Goal: Task Accomplishment & Management: Manage account settings

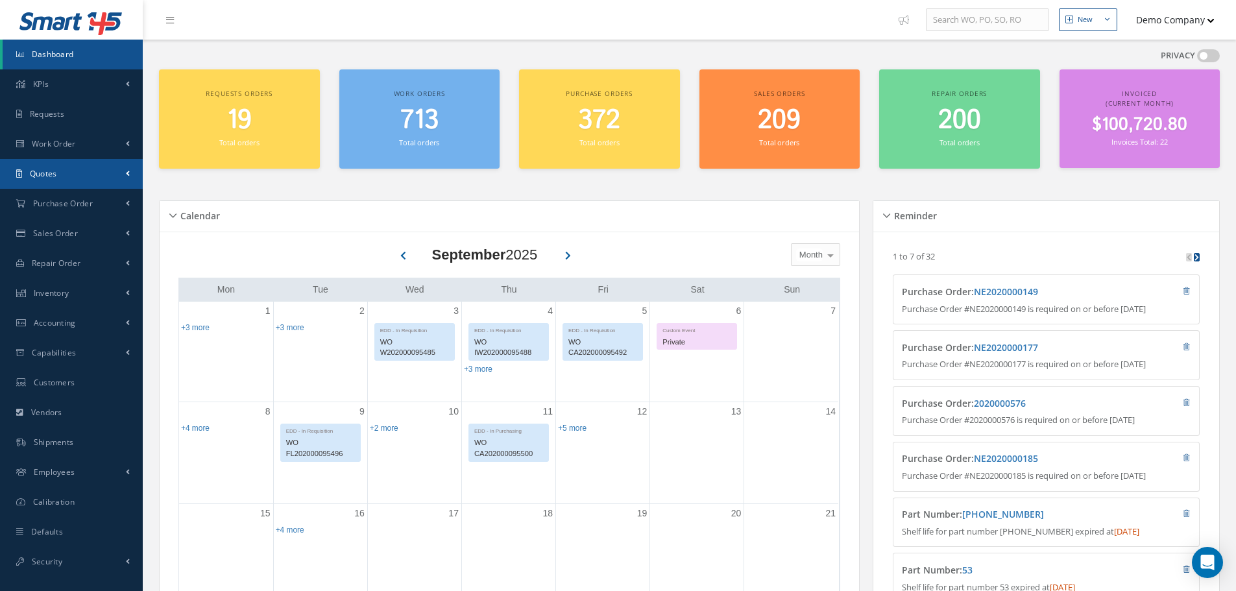
click at [90, 174] on link "Quotes" at bounding box center [71, 174] width 143 height 30
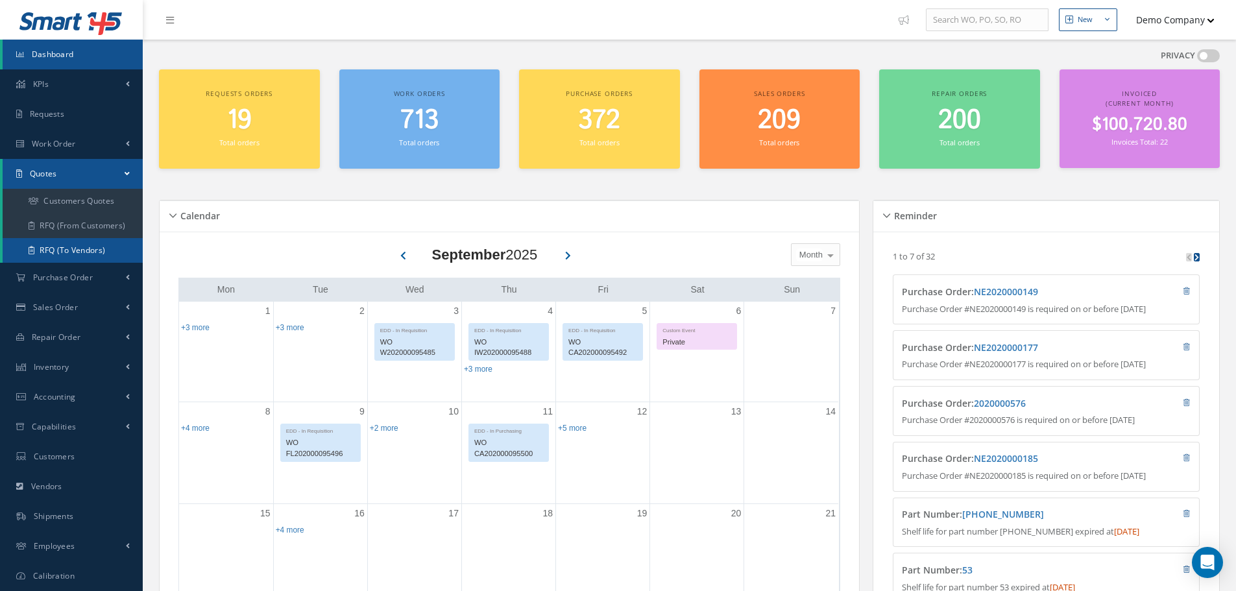
click at [82, 251] on link "RFQ (To Vendors)" at bounding box center [73, 250] width 140 height 25
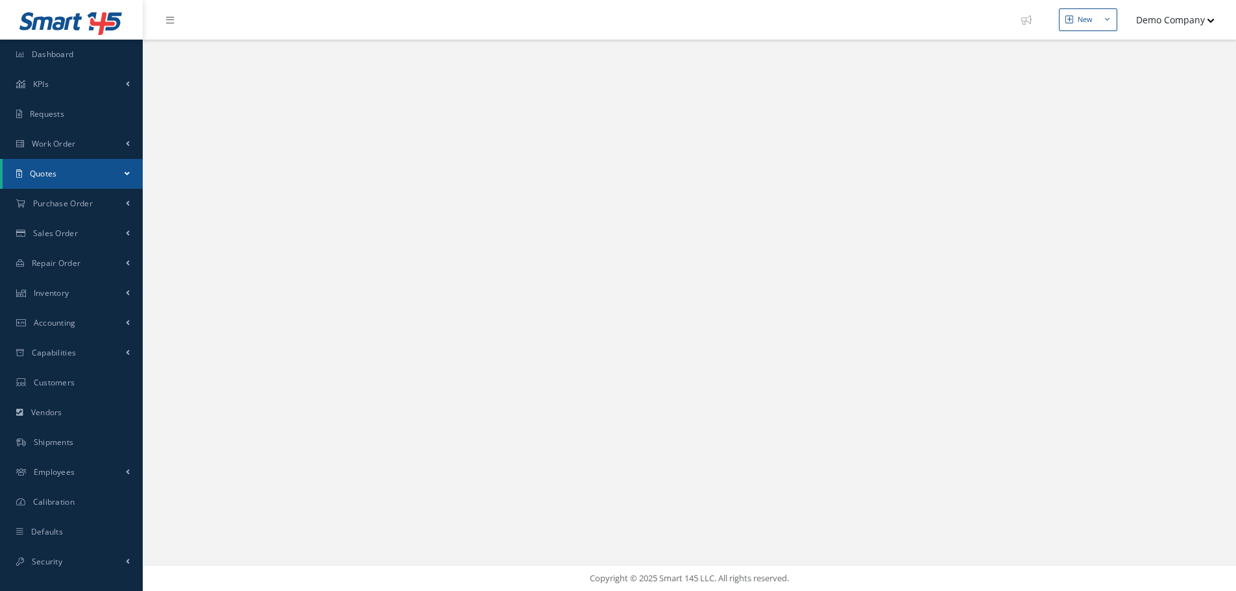
select select "25"
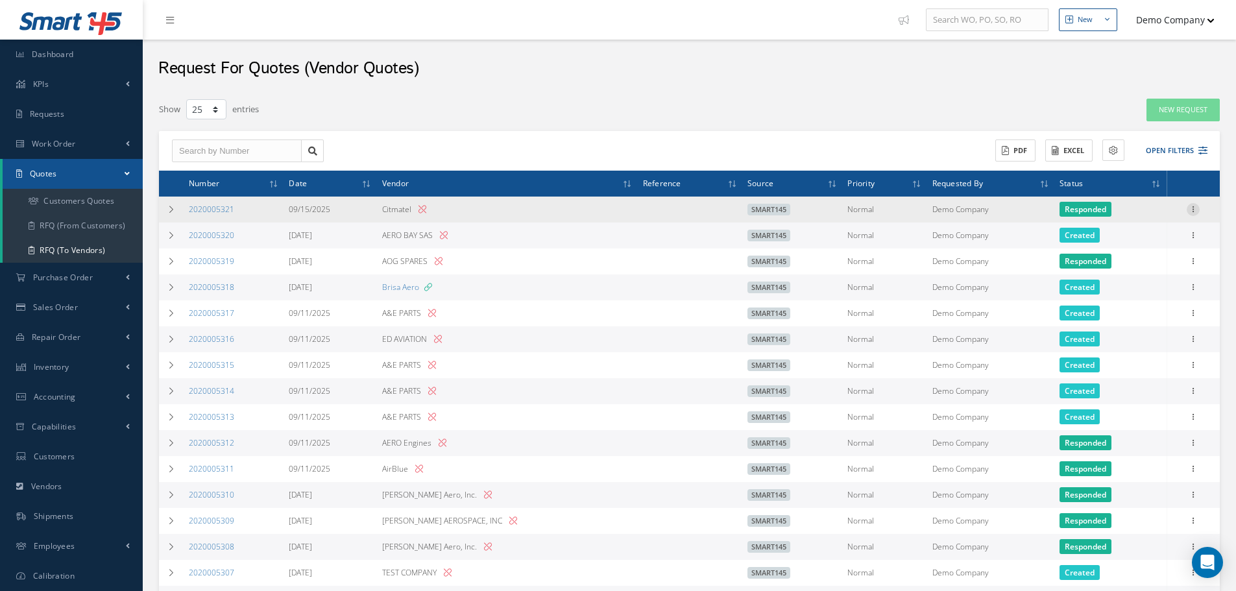
click at [1198, 207] on icon at bounding box center [1193, 208] width 13 height 10
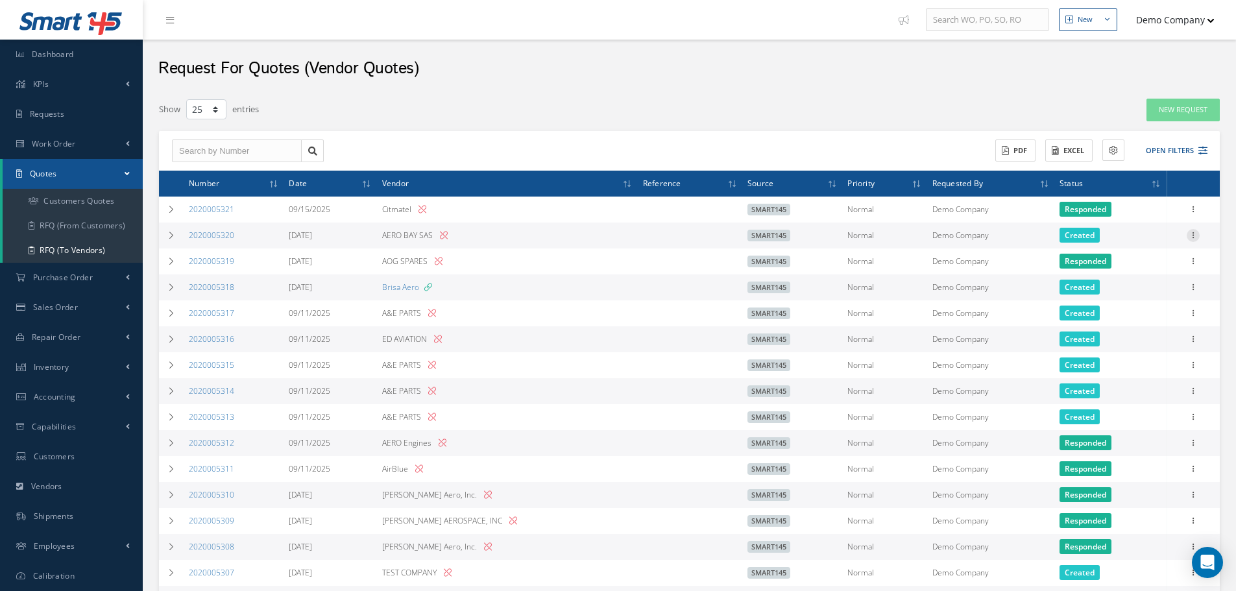
click at [1193, 236] on icon at bounding box center [1193, 234] width 13 height 10
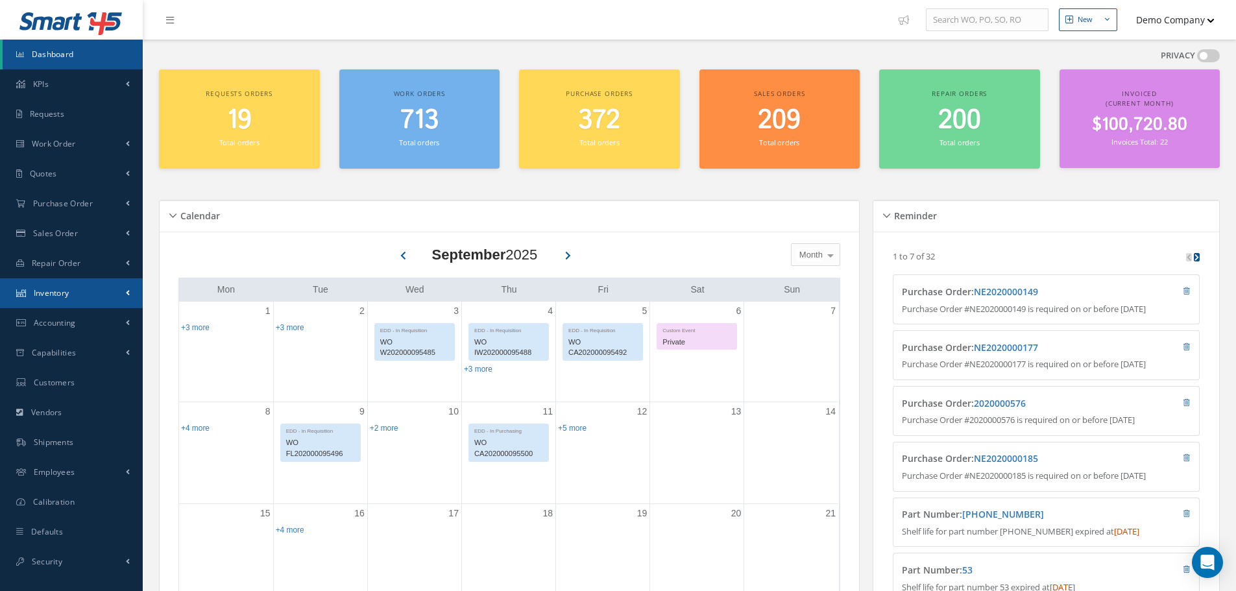
click at [104, 297] on link "Inventory" at bounding box center [71, 293] width 143 height 30
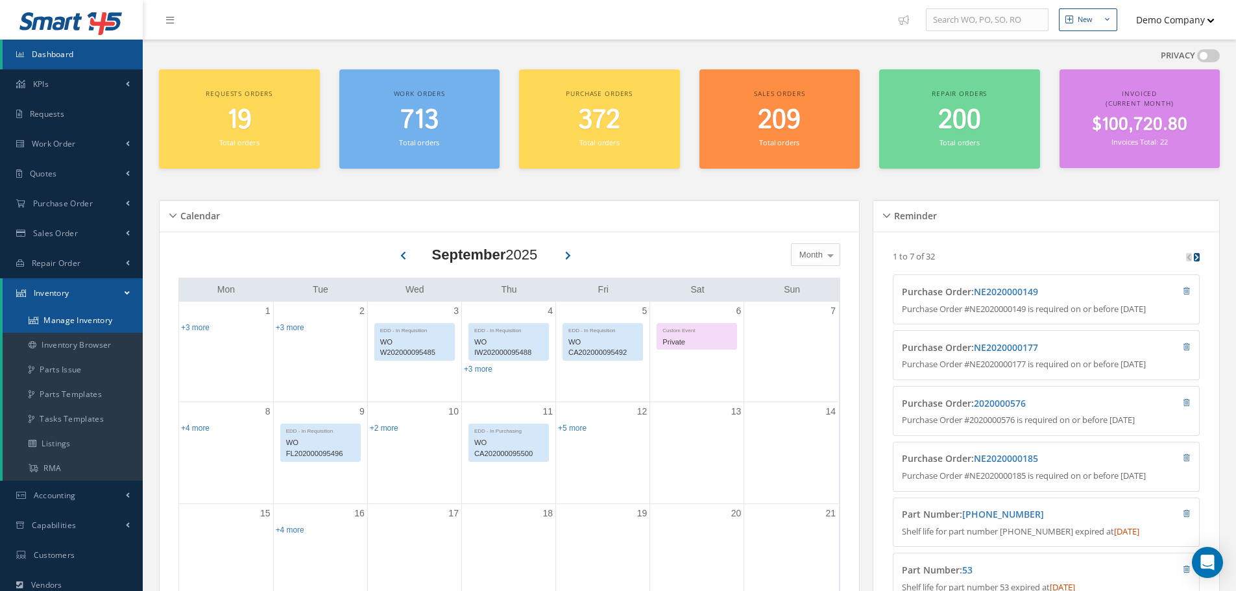
click at [67, 331] on link "Manage Inventory" at bounding box center [73, 320] width 140 height 25
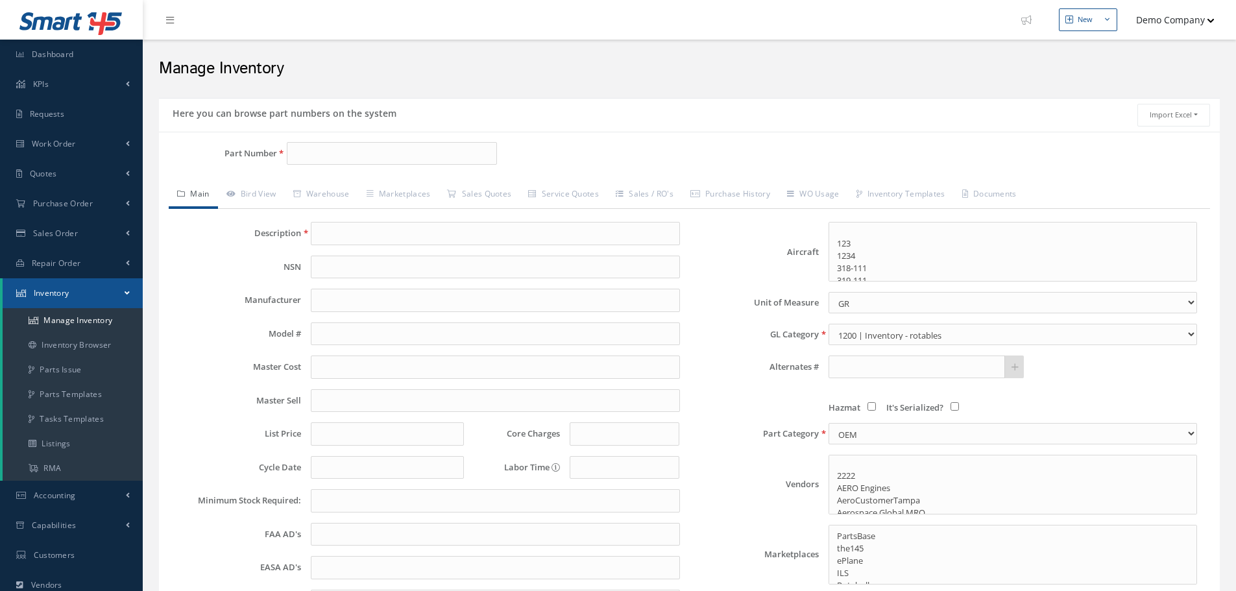
select select
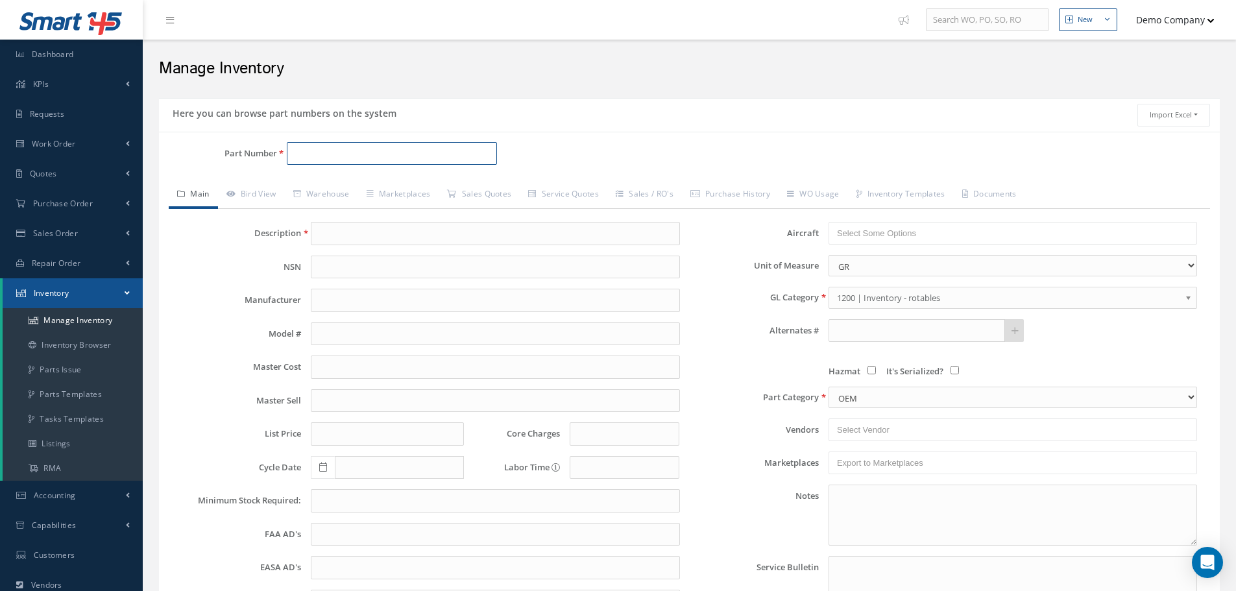
click at [314, 152] on input "Part Number" at bounding box center [392, 153] width 210 height 23
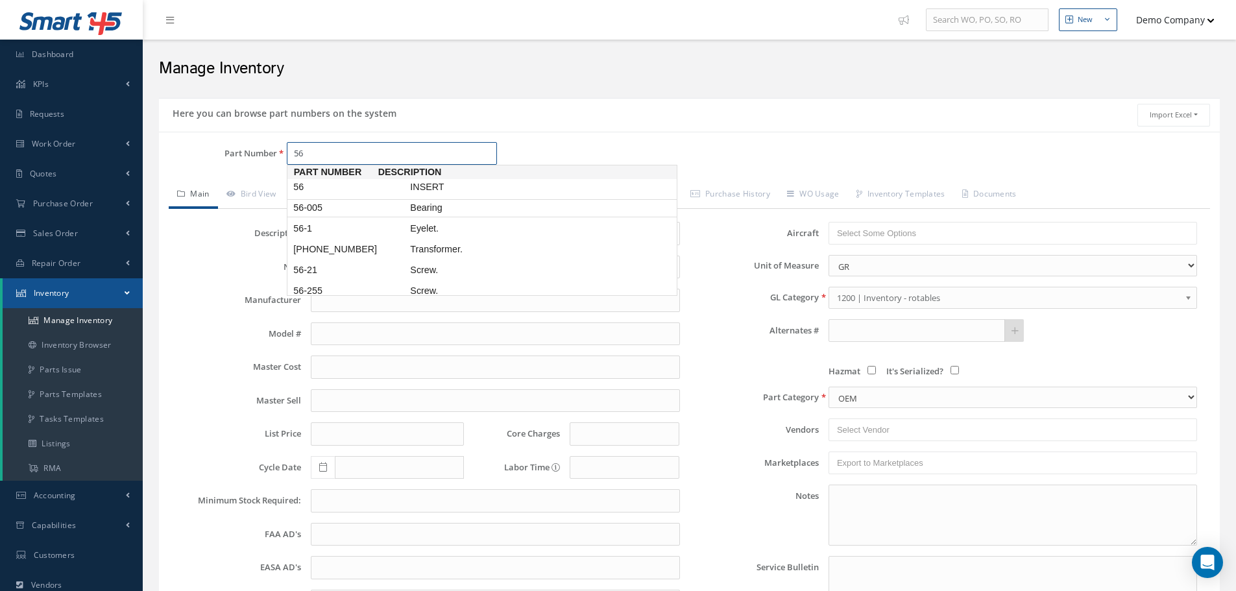
click at [358, 214] on span "56-005" at bounding box center [349, 208] width 117 height 14
type input "56-005"
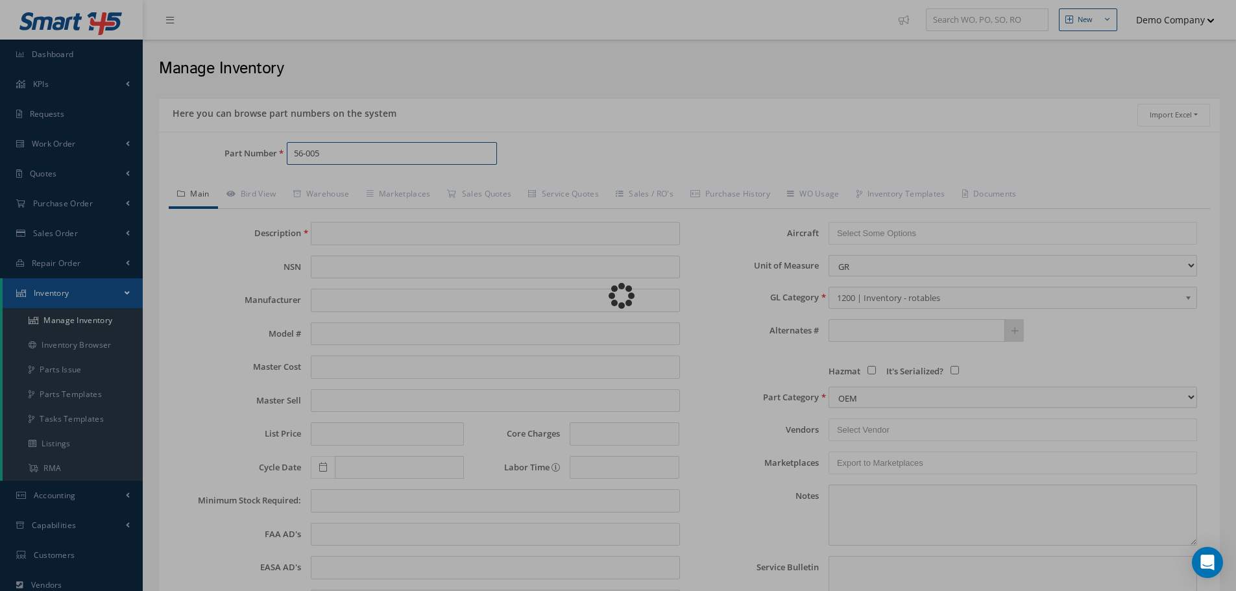
type input "Bearing"
type input "DYNAPOWER"
type input "0.00"
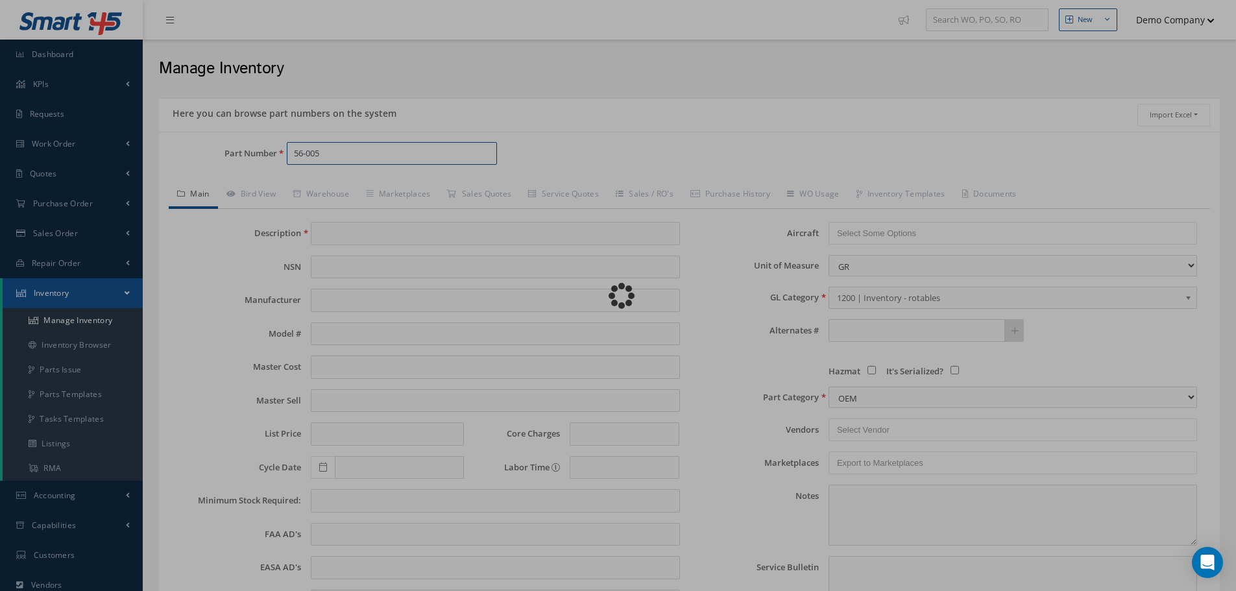
type input "0.00"
select select "1"
type textarea "Samples 123"
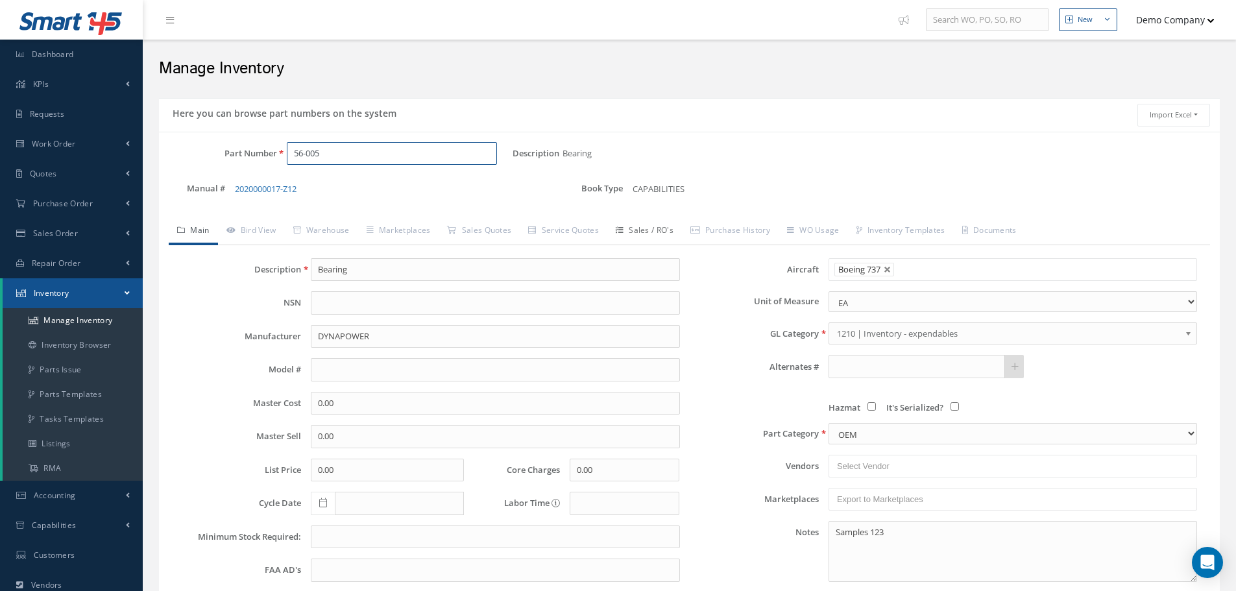
type input "56-005"
click at [660, 233] on link "Sales / RO's" at bounding box center [644, 231] width 75 height 27
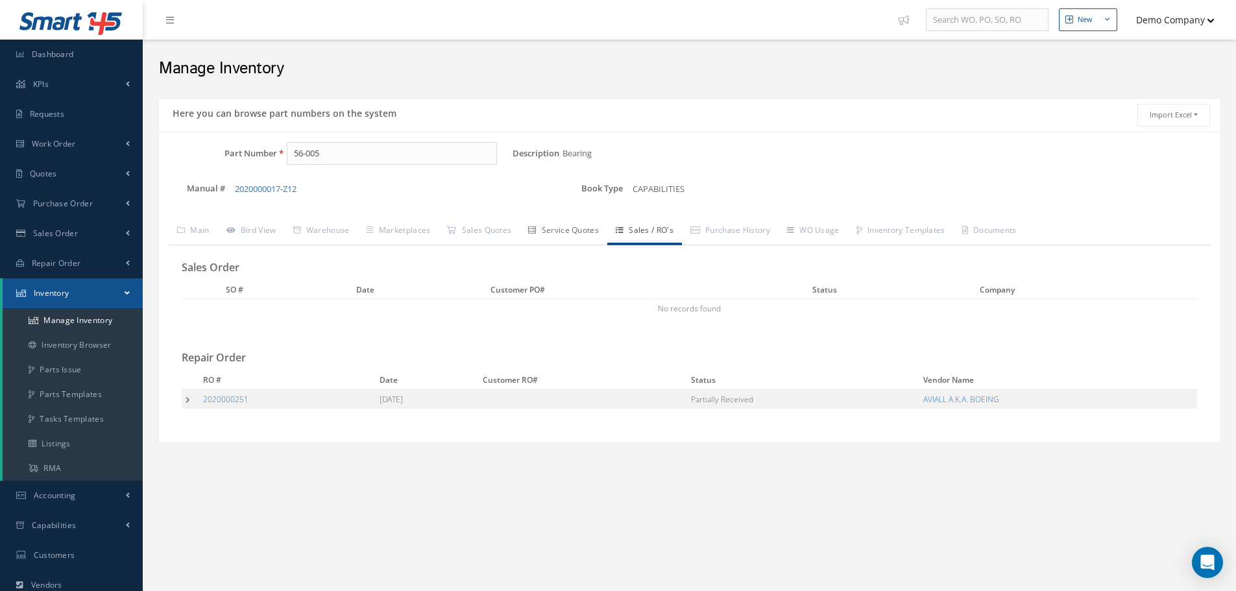
click at [560, 242] on link "Service Quotes" at bounding box center [564, 231] width 88 height 27
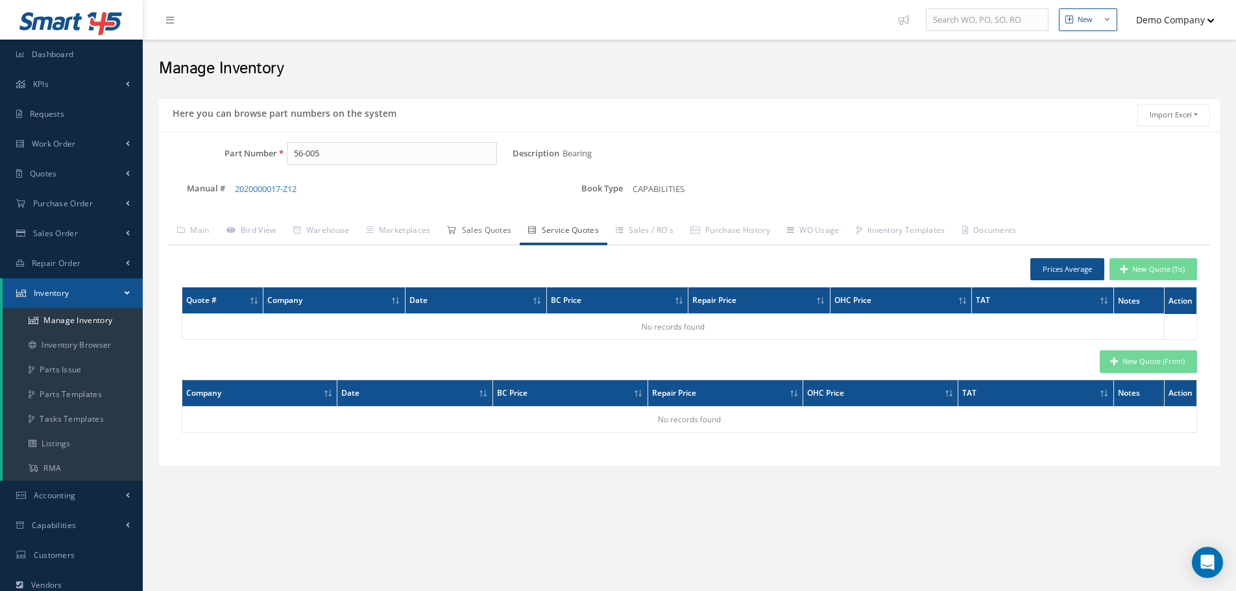
click at [507, 239] on link "Sales Quotes" at bounding box center [479, 231] width 81 height 27
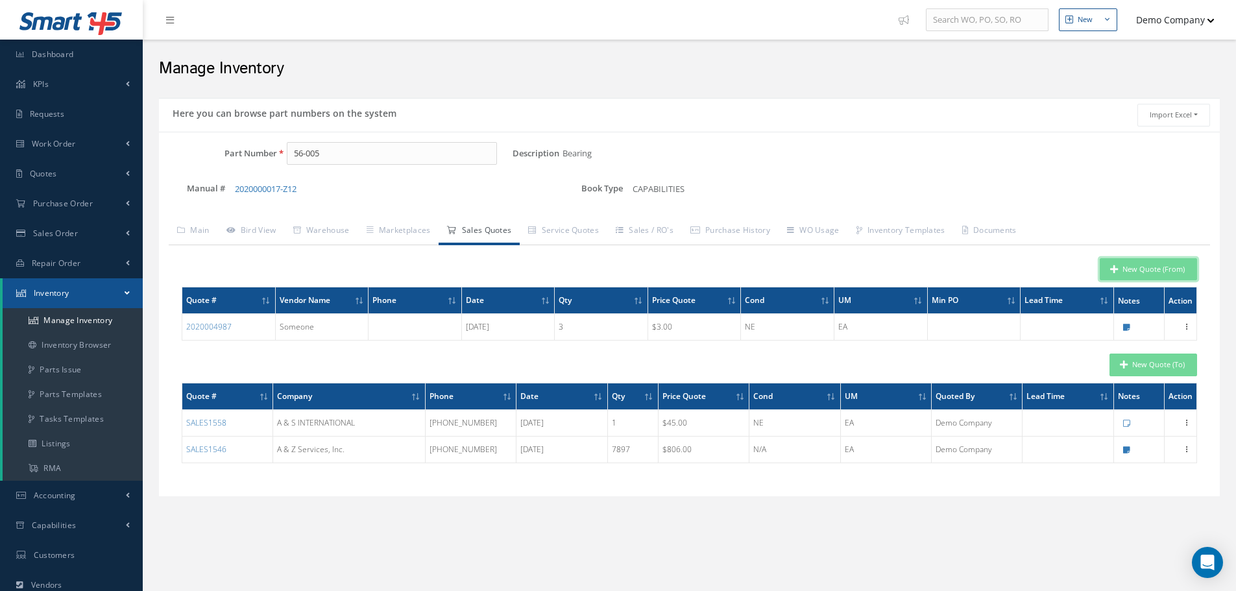
click at [1129, 273] on button "New Quote (From)" at bounding box center [1148, 269] width 97 height 23
type input "Bearing"
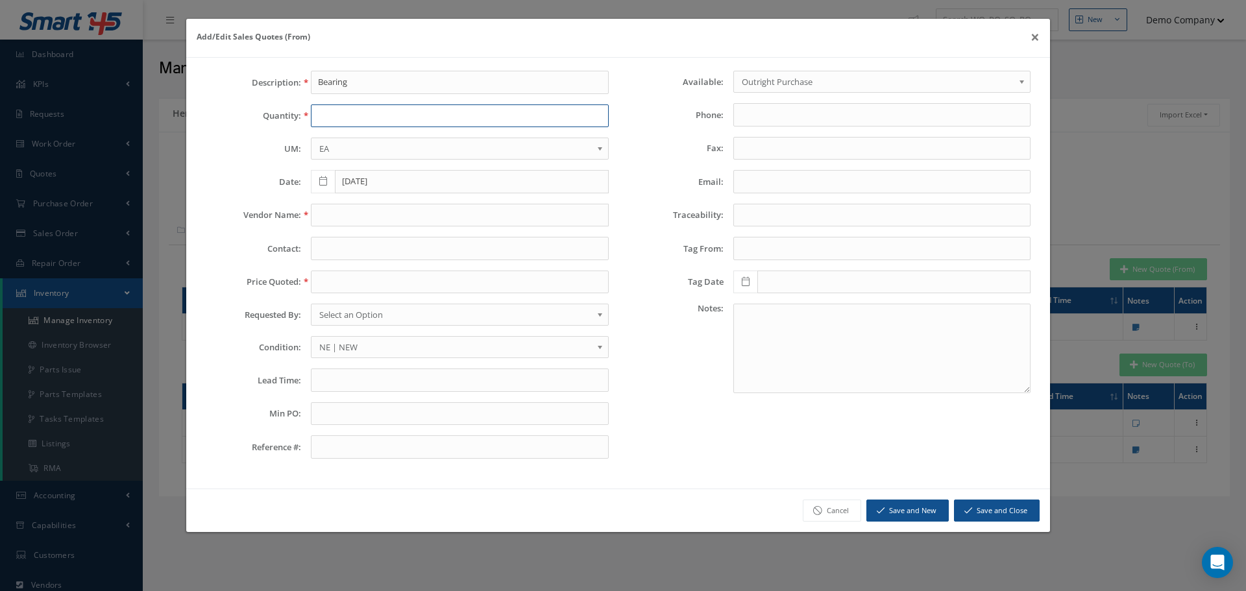
click at [467, 123] on input "text" at bounding box center [459, 115] width 297 height 23
type input "3"
click at [407, 215] on input "text" at bounding box center [459, 215] width 297 height 23
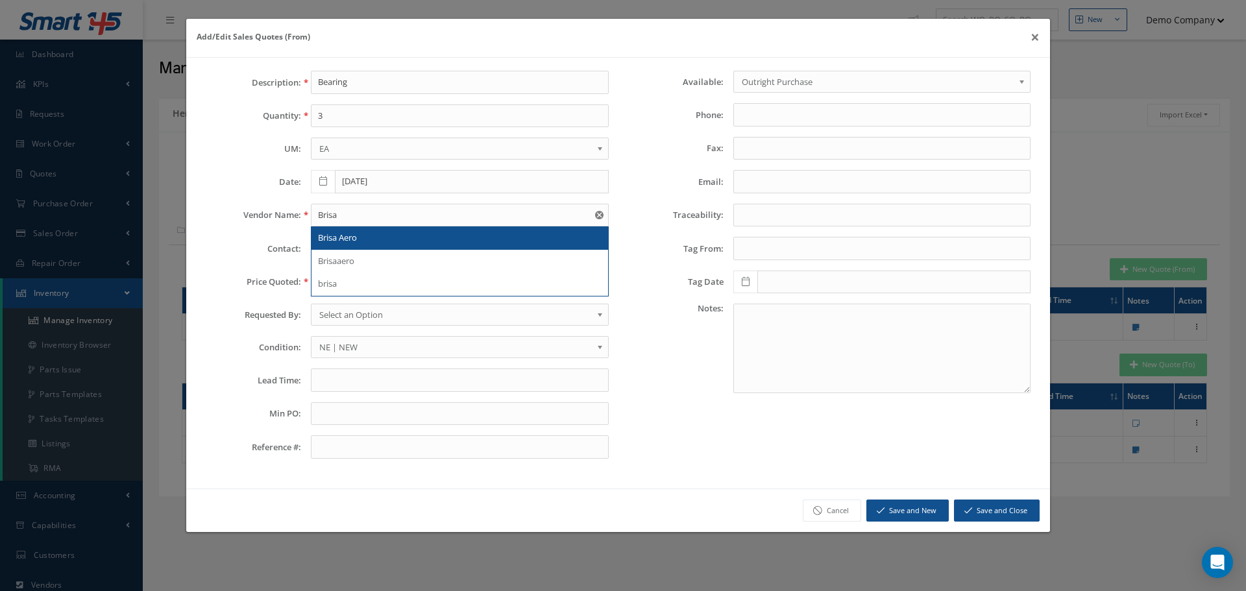
click at [361, 232] on div "Brisa Aero" at bounding box center [459, 238] width 283 height 13
type input "Brisa Aero"
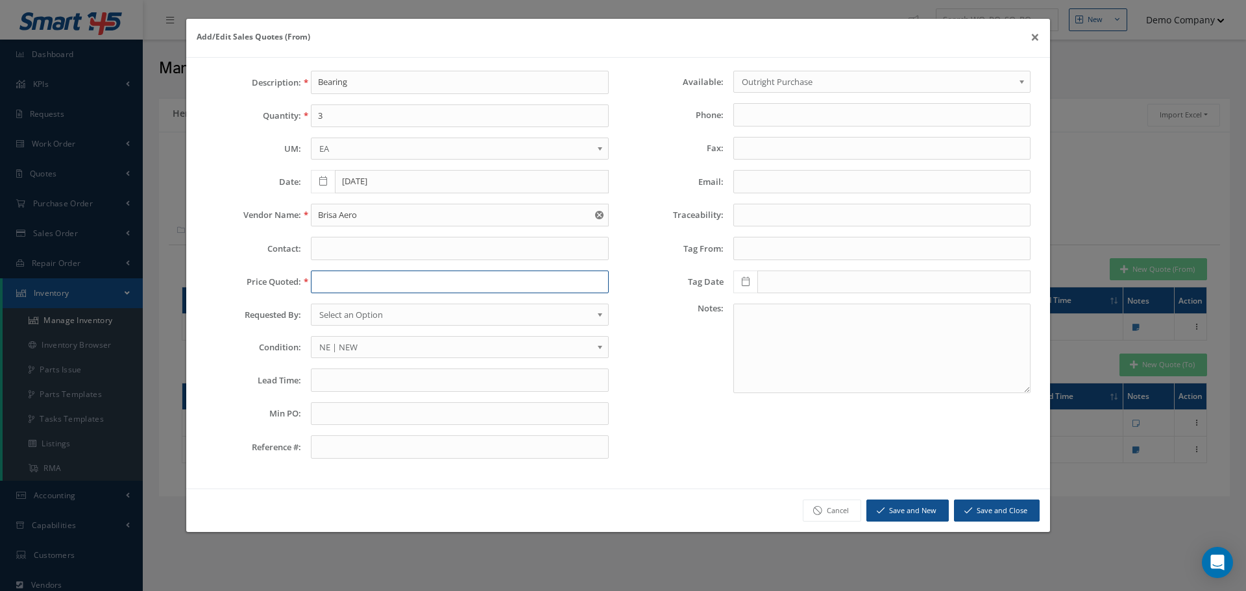
click at [366, 286] on input "text" at bounding box center [459, 282] width 297 height 23
type input "100"
click at [676, 401] on div "Available: Outright Purchase Exchange Test PO Type ex Rent Equipment Outright P…" at bounding box center [829, 270] width 422 height 398
click at [995, 516] on button "Save and Close" at bounding box center [997, 511] width 86 height 23
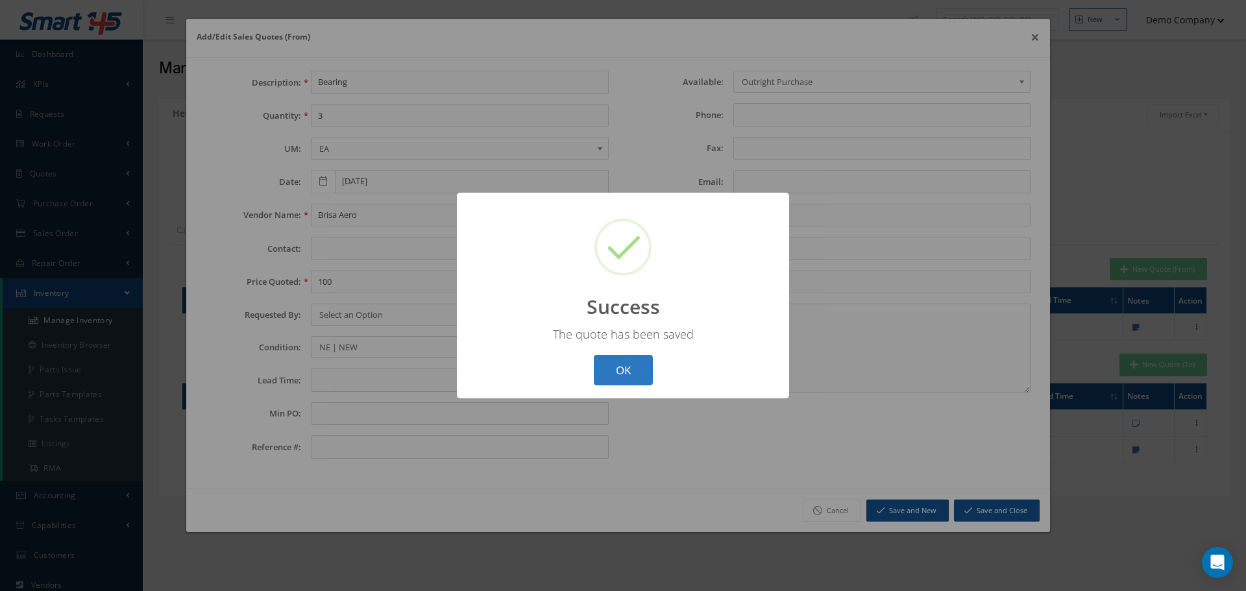
click at [637, 363] on button "OK" at bounding box center [623, 370] width 59 height 30
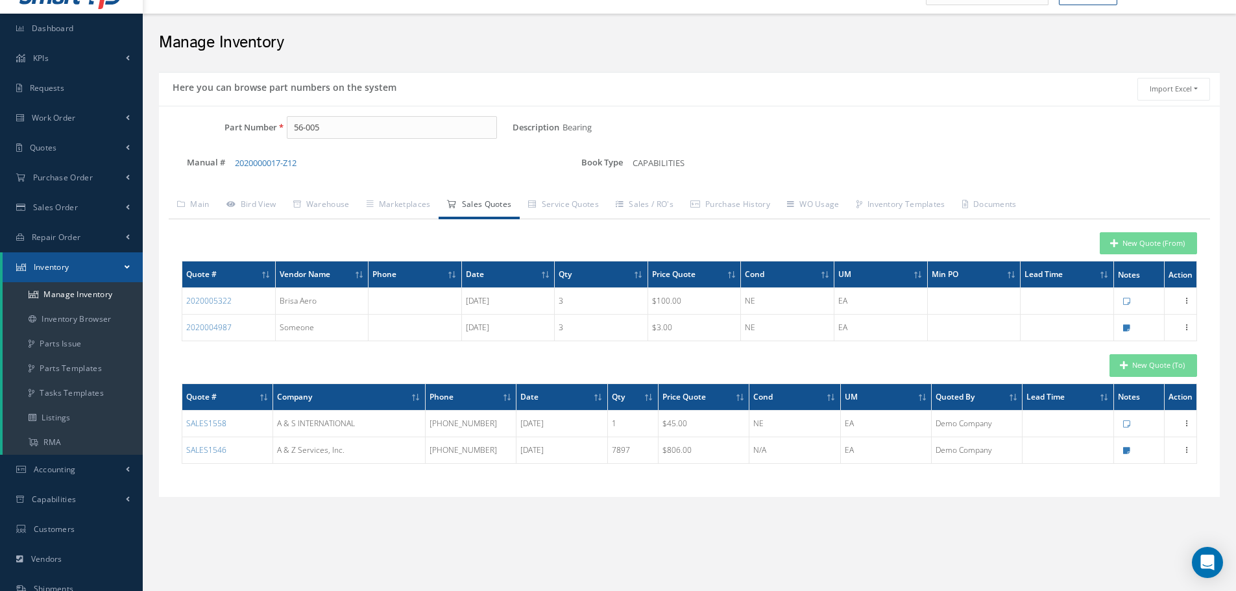
scroll to position [65, 0]
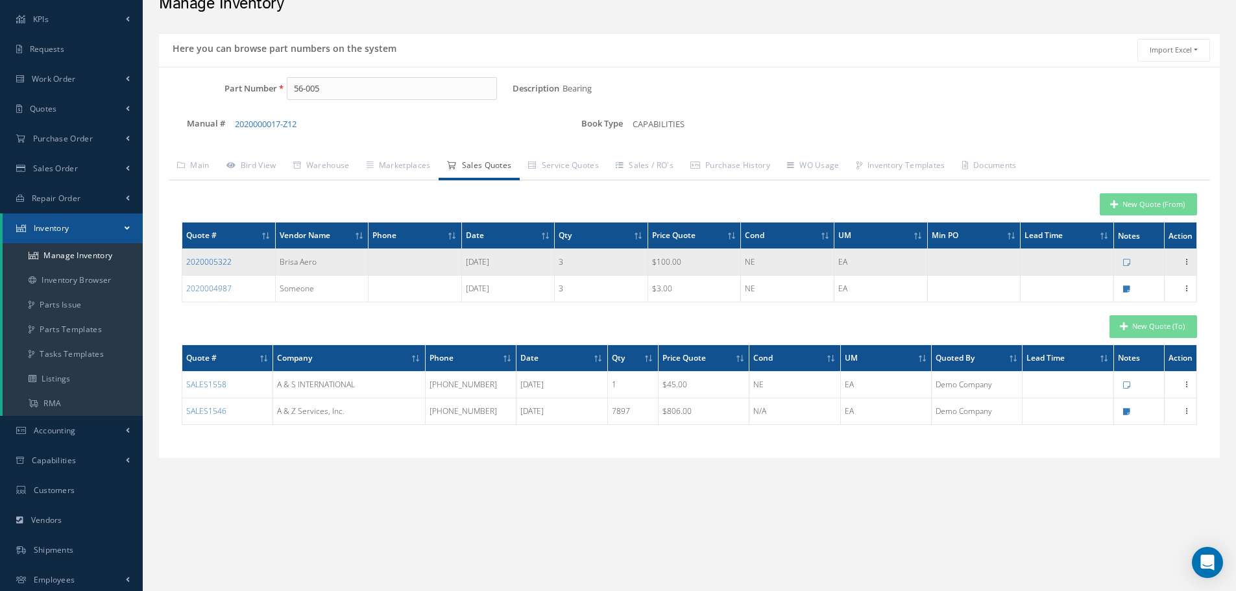
click at [212, 259] on link "2020005322" at bounding box center [208, 261] width 45 height 11
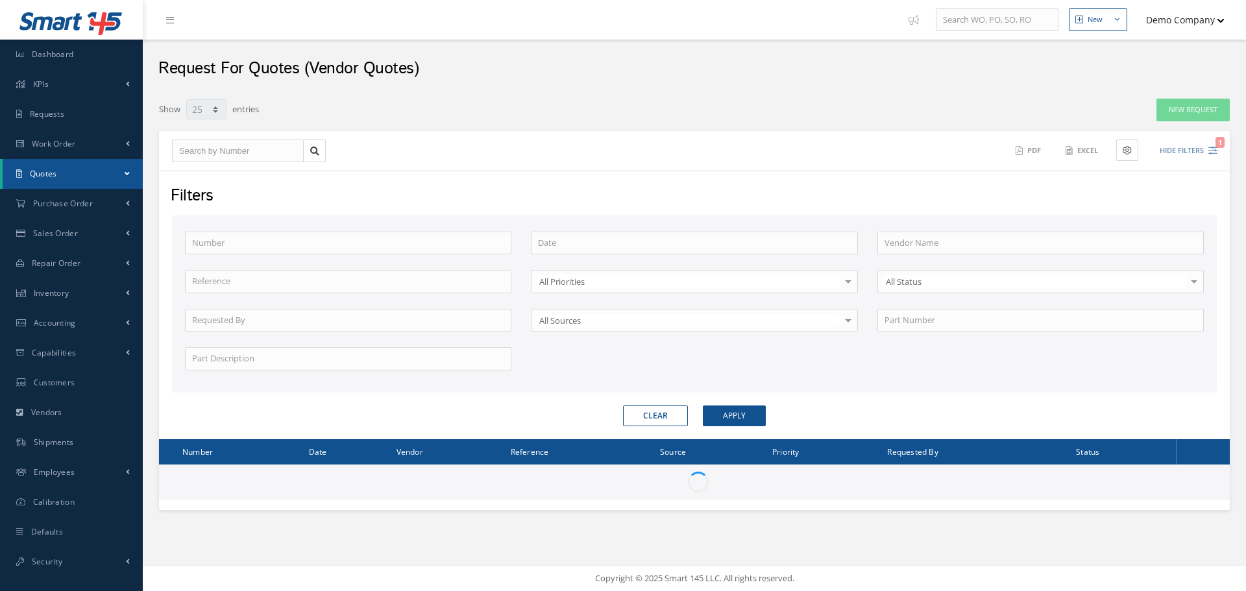
select select "25"
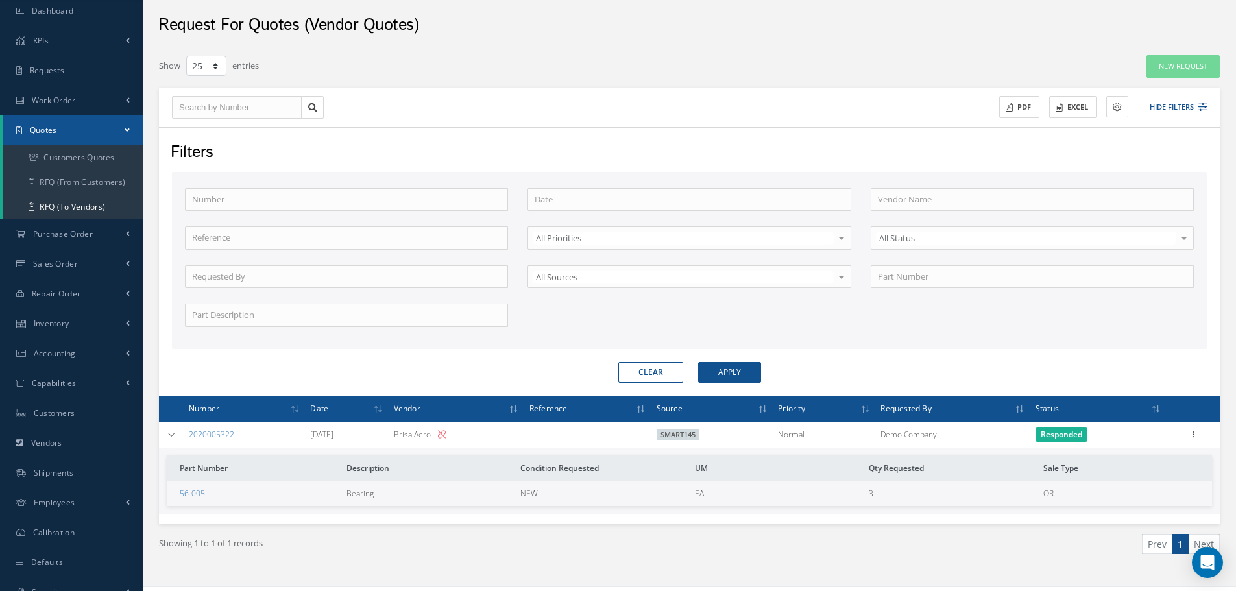
scroll to position [66, 0]
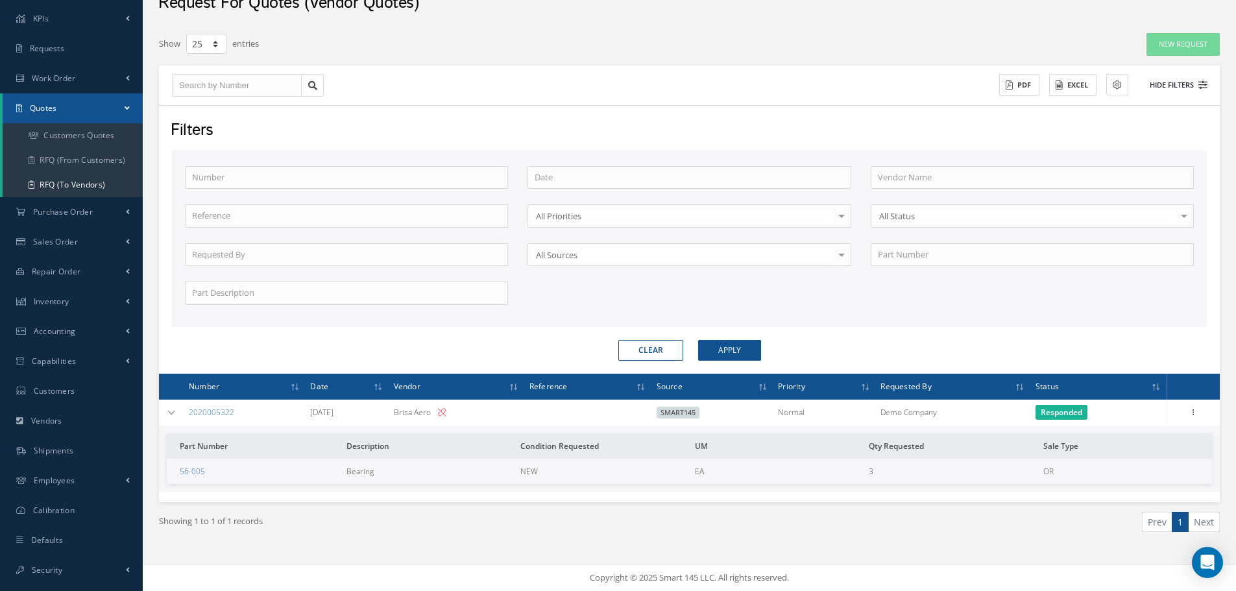
click at [1167, 90] on button "Hide Filters" at bounding box center [1172, 85] width 69 height 21
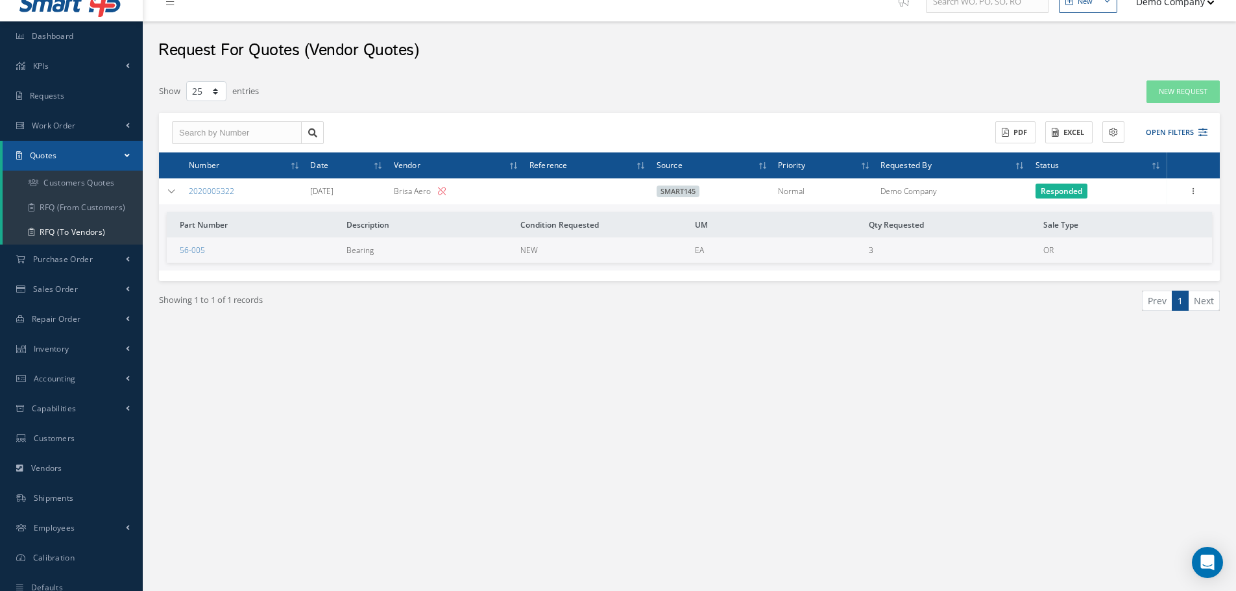
scroll to position [0, 0]
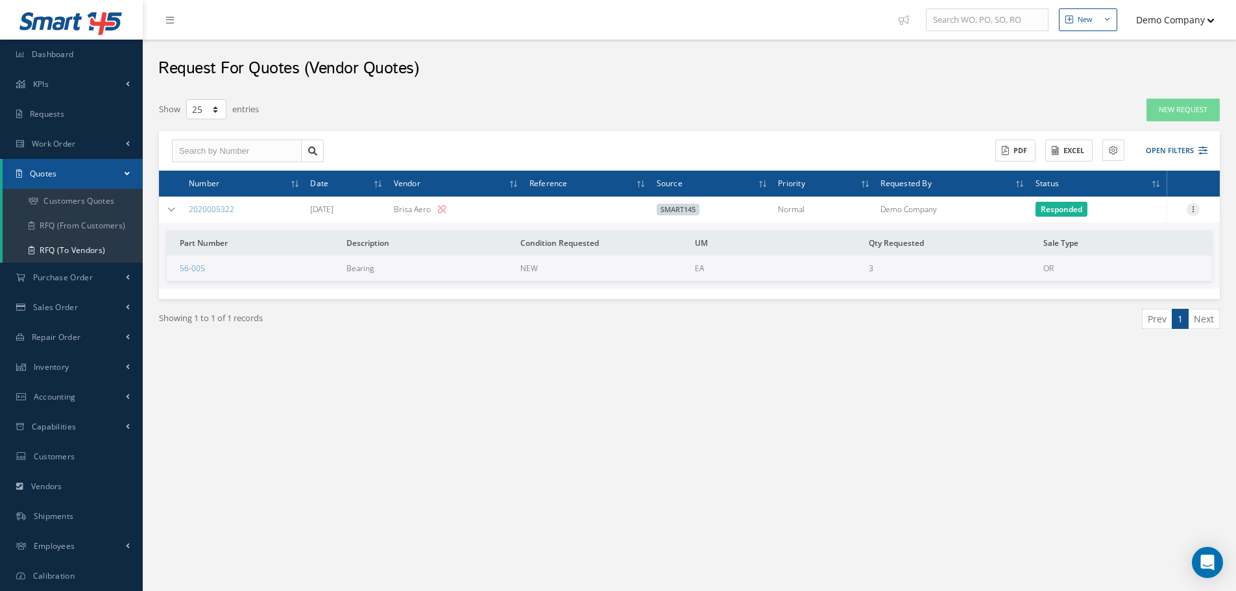
click at [1190, 212] on icon at bounding box center [1193, 208] width 13 height 10
click at [870, 372] on div "Show 10 25 50 100 entries New Request ACTIONS Receive Payments Select Customer …" at bounding box center [689, 239] width 1074 height 297
click at [1156, 108] on link "New Request" at bounding box center [1182, 110] width 73 height 23
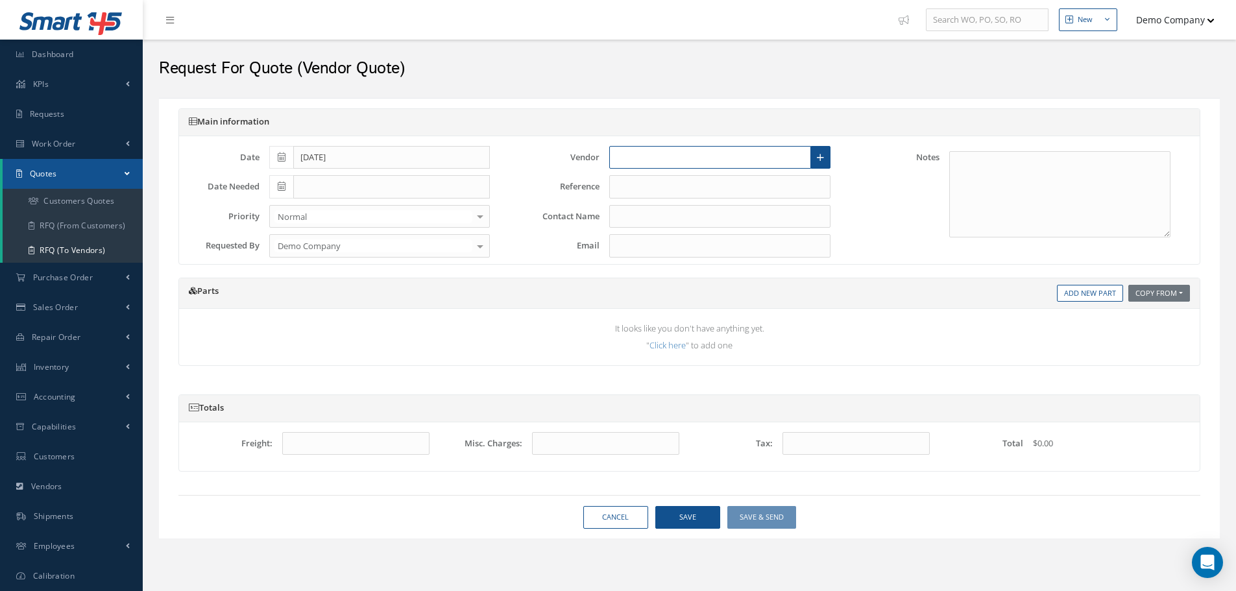
click at [683, 155] on input "text" at bounding box center [710, 157] width 202 height 23
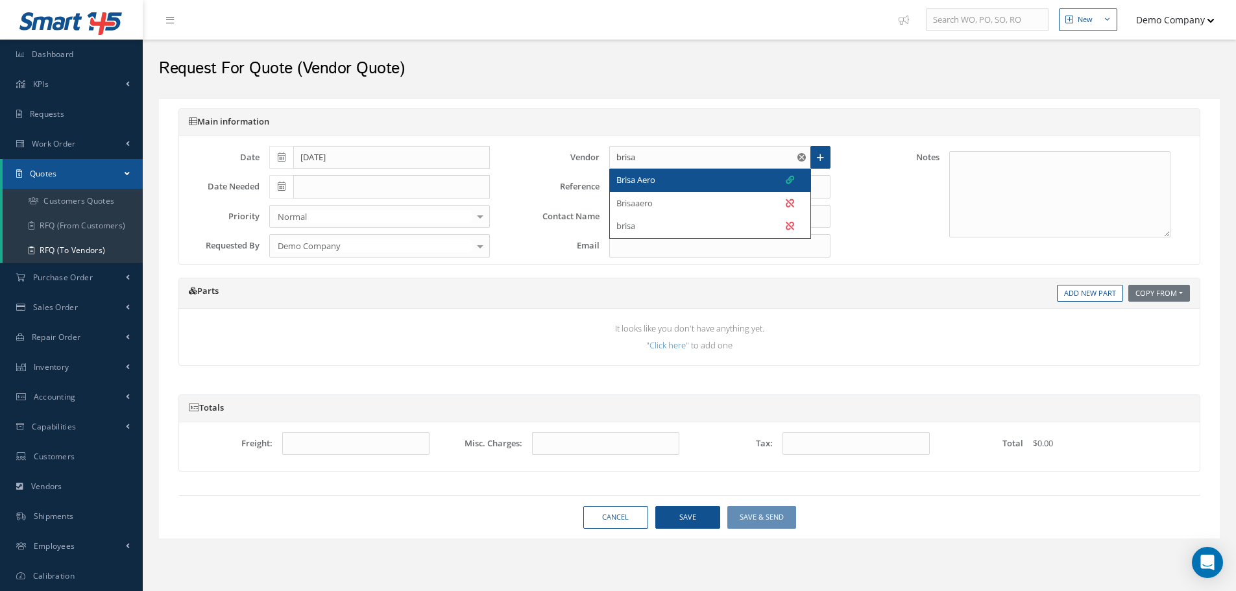
click at [673, 182] on div "Brisa Aero" at bounding box center [705, 180] width 178 height 13
type input "Brisa Aero"
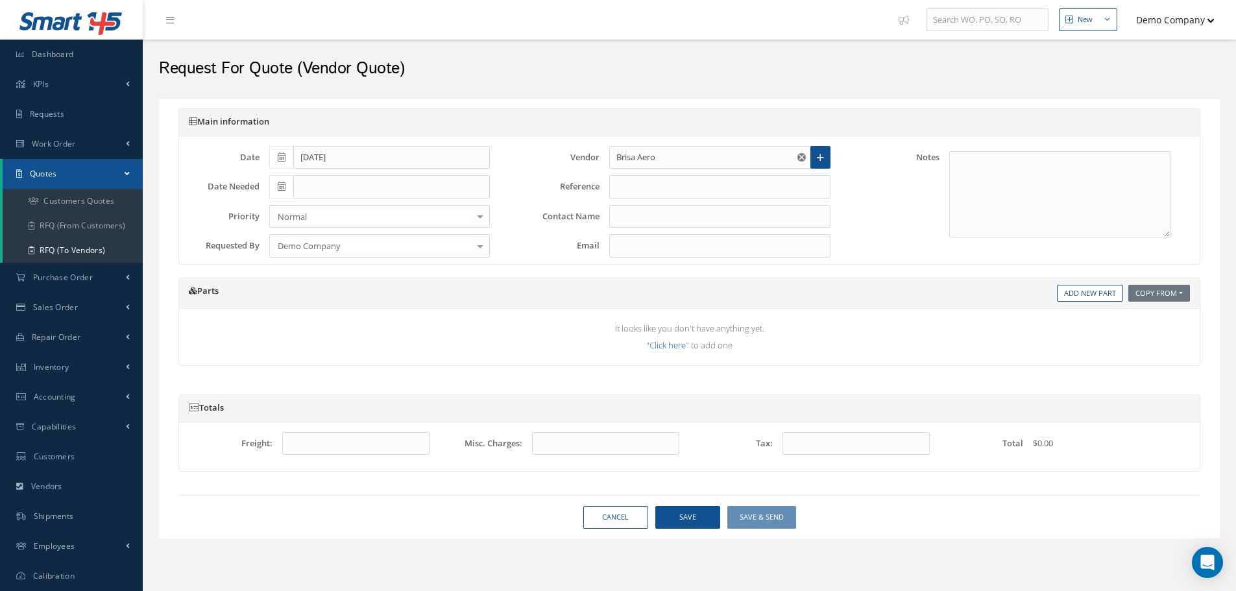
type input "Beatrice"
type input "bettytestemail03@gmail.com"
click at [670, 346] on link "Click here" at bounding box center [667, 345] width 36 height 12
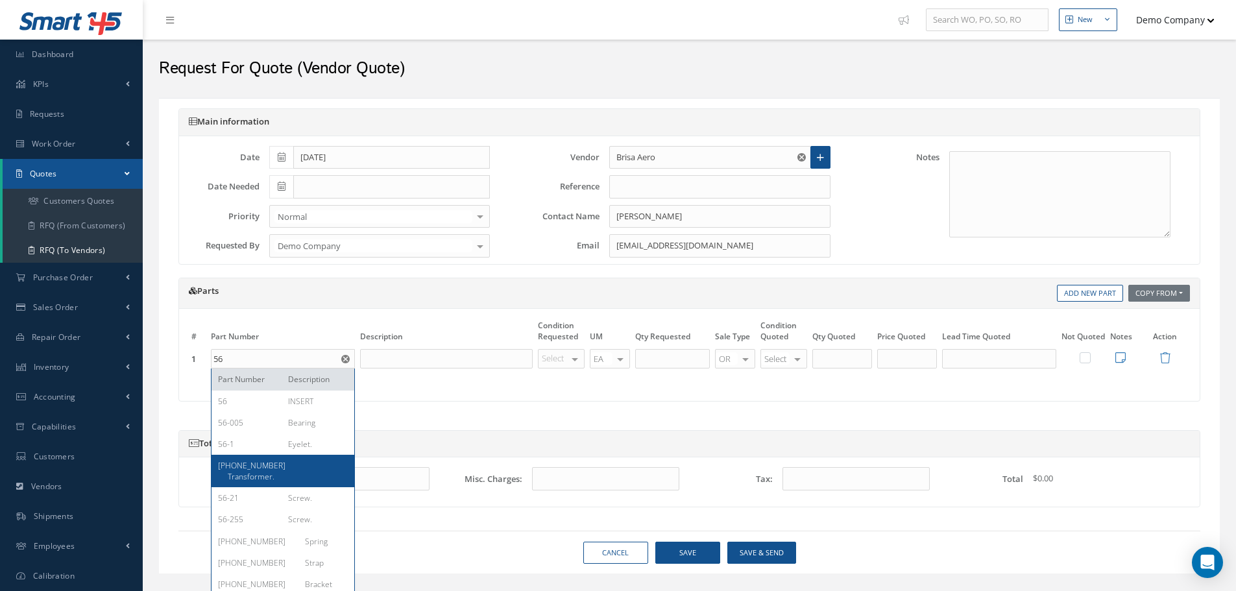
click at [279, 473] on div "Transformer." at bounding box center [283, 476] width 130 height 11
type input "56-1077-1"
type input "Transformer."
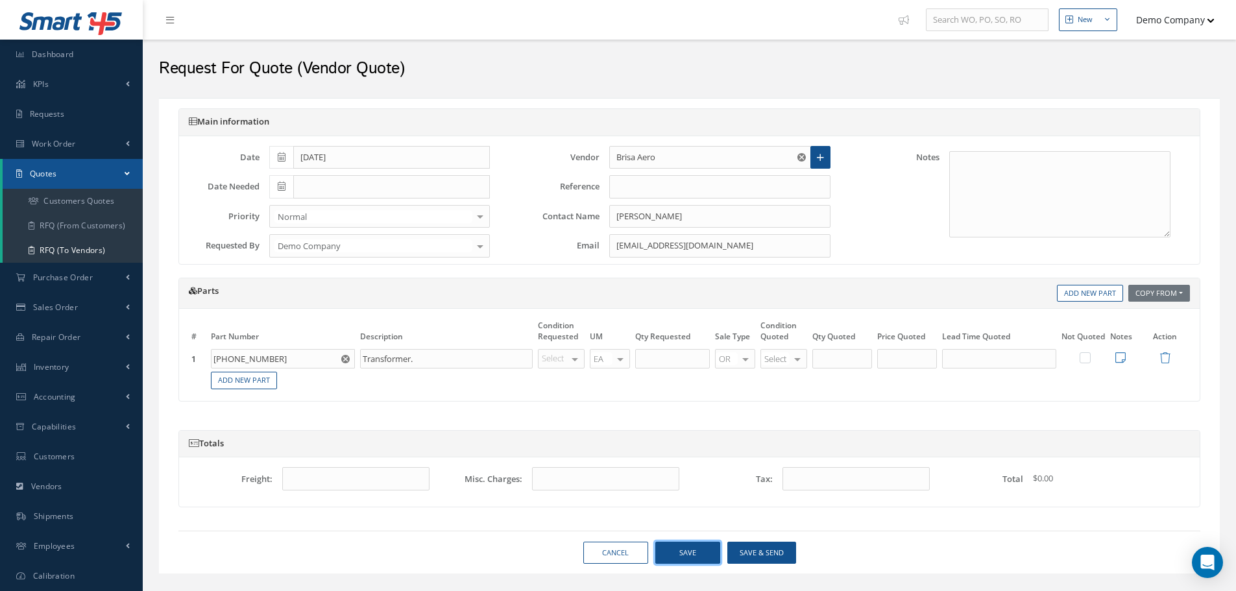
click at [697, 555] on button "Save" at bounding box center [687, 553] width 65 height 23
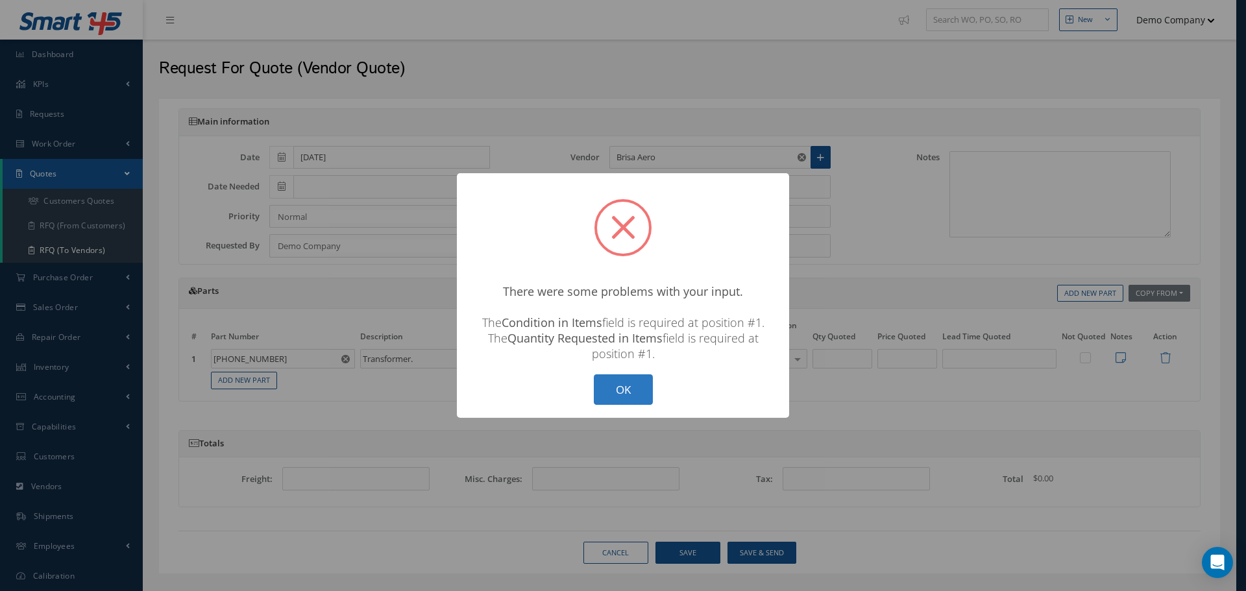
click at [627, 383] on button "OK" at bounding box center [623, 389] width 59 height 30
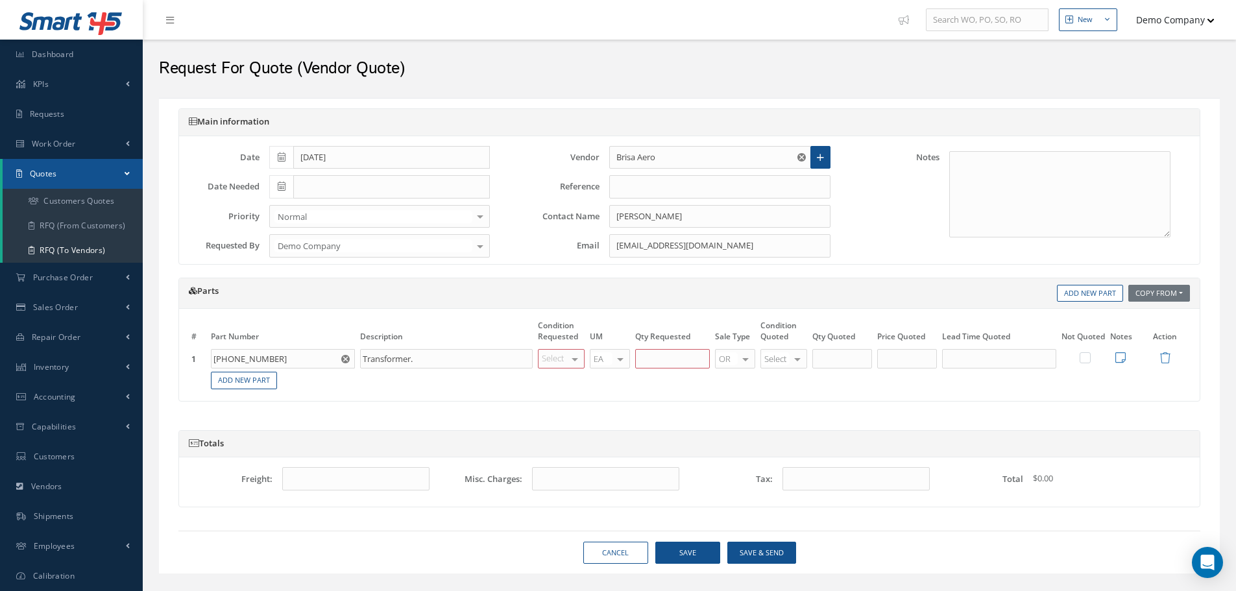
click at [568, 362] on div at bounding box center [575, 359] width 18 height 19
click at [557, 418] on span "RP" at bounding box center [567, 424] width 56 height 22
click at [669, 364] on input "text" at bounding box center [672, 358] width 75 height 19
type input "1"
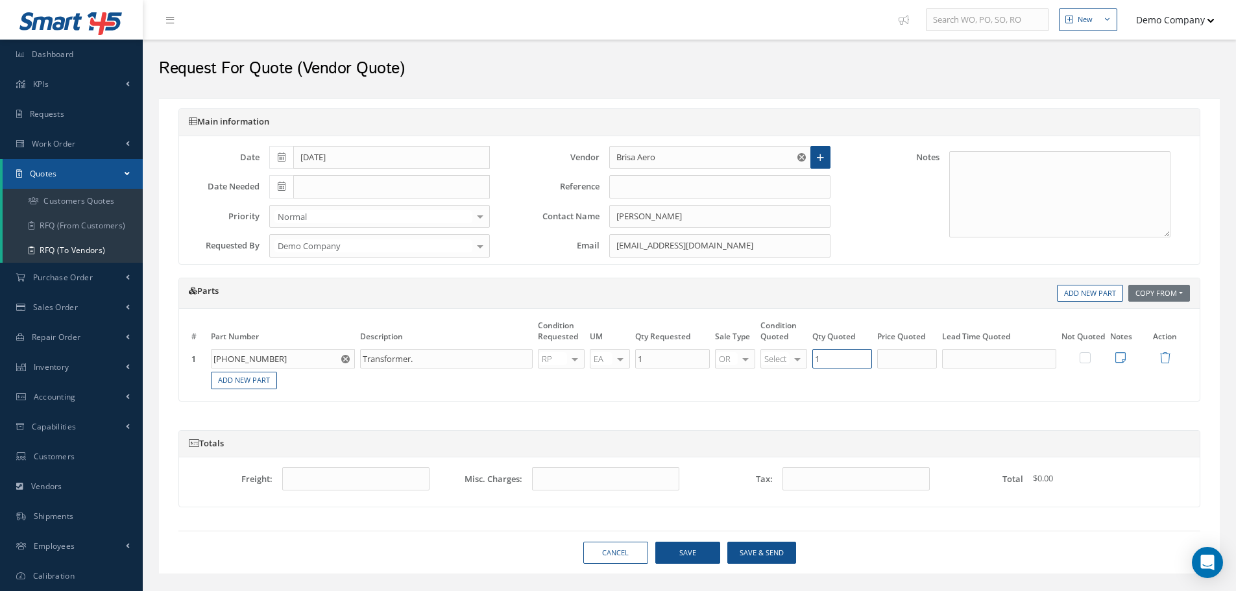
click at [828, 361] on input "1" at bounding box center [842, 358] width 60 height 19
click at [780, 410] on span "OH" at bounding box center [789, 402] width 56 height 22
click at [891, 364] on input "text" at bounding box center [907, 358] width 60 height 19
type input "$100"
click at [718, 554] on button "Save" at bounding box center [687, 553] width 65 height 23
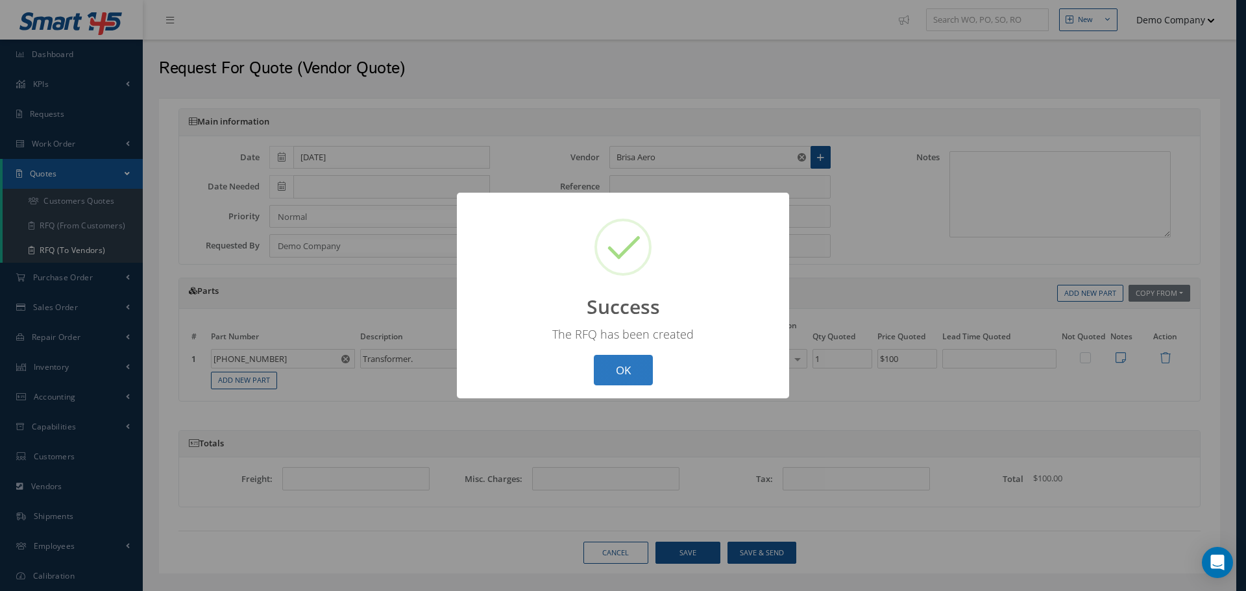
click at [608, 378] on button "OK" at bounding box center [623, 370] width 59 height 30
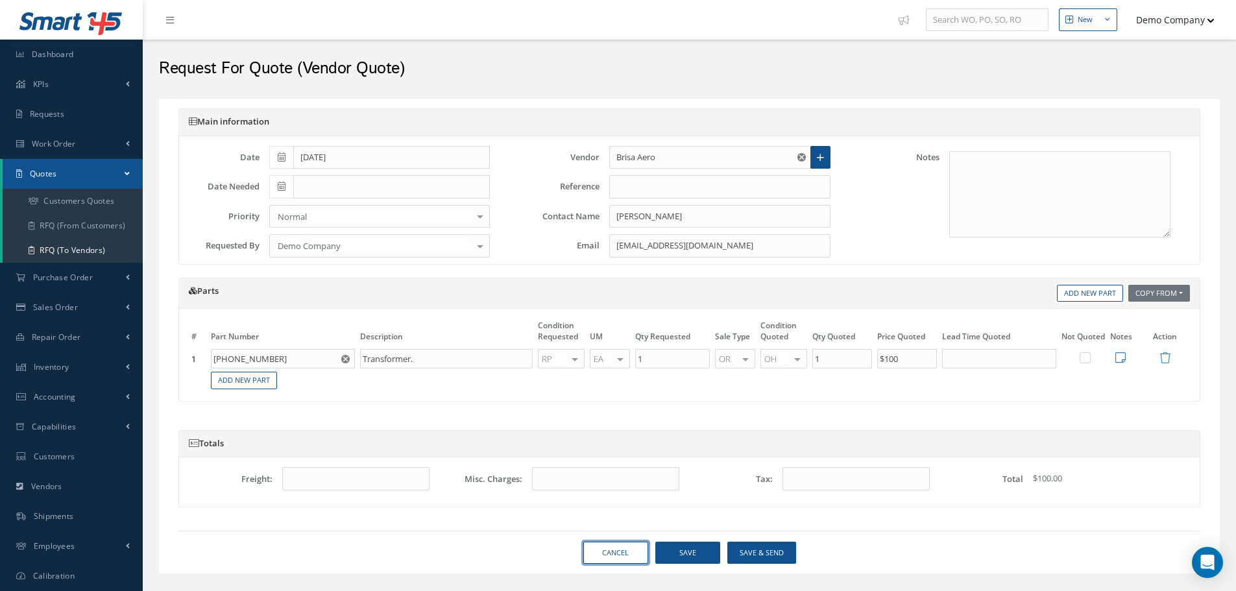
click at [634, 548] on link "Cancel" at bounding box center [615, 553] width 65 height 23
select select "25"
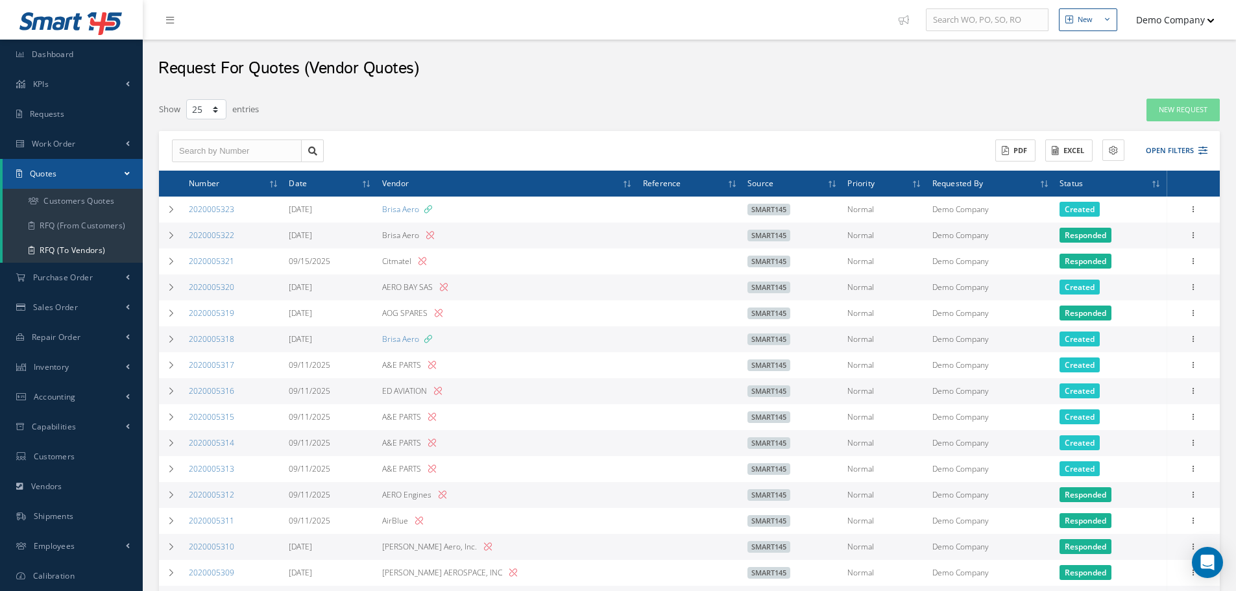
drag, startPoint x: 379, startPoint y: 237, endPoint x: 417, endPoint y: 233, distance: 37.9
click at [417, 233] on tr "2020005322 09/25/2025 Brisa Aero smart145 Normal Demo Company Responded Show Ed…" at bounding box center [689, 236] width 1061 height 26
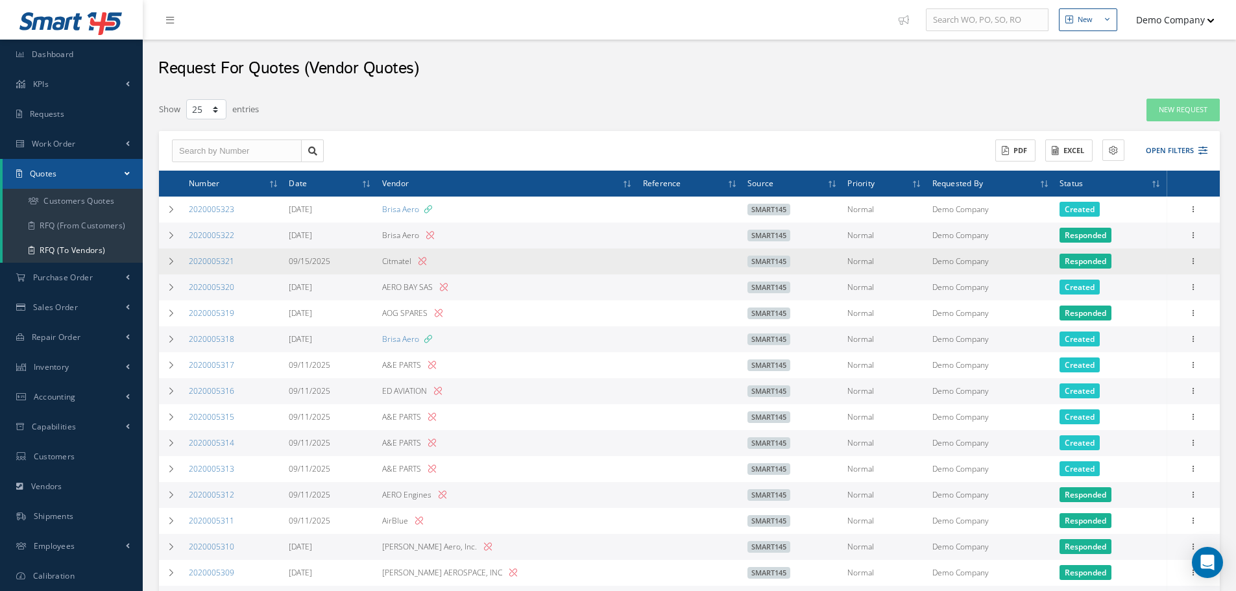
click at [560, 253] on td "Citmatel" at bounding box center [507, 262] width 261 height 26
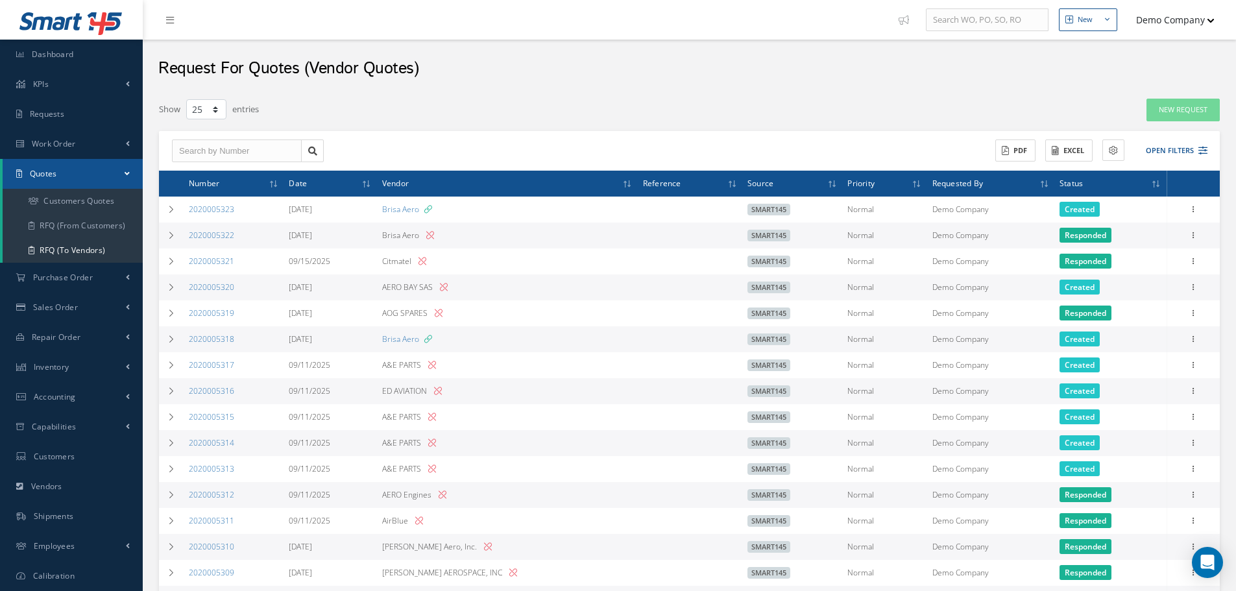
drag, startPoint x: 429, startPoint y: 236, endPoint x: 510, endPoint y: 228, distance: 81.5
click at [467, 243] on td "Brisa Aero" at bounding box center [507, 236] width 261 height 26
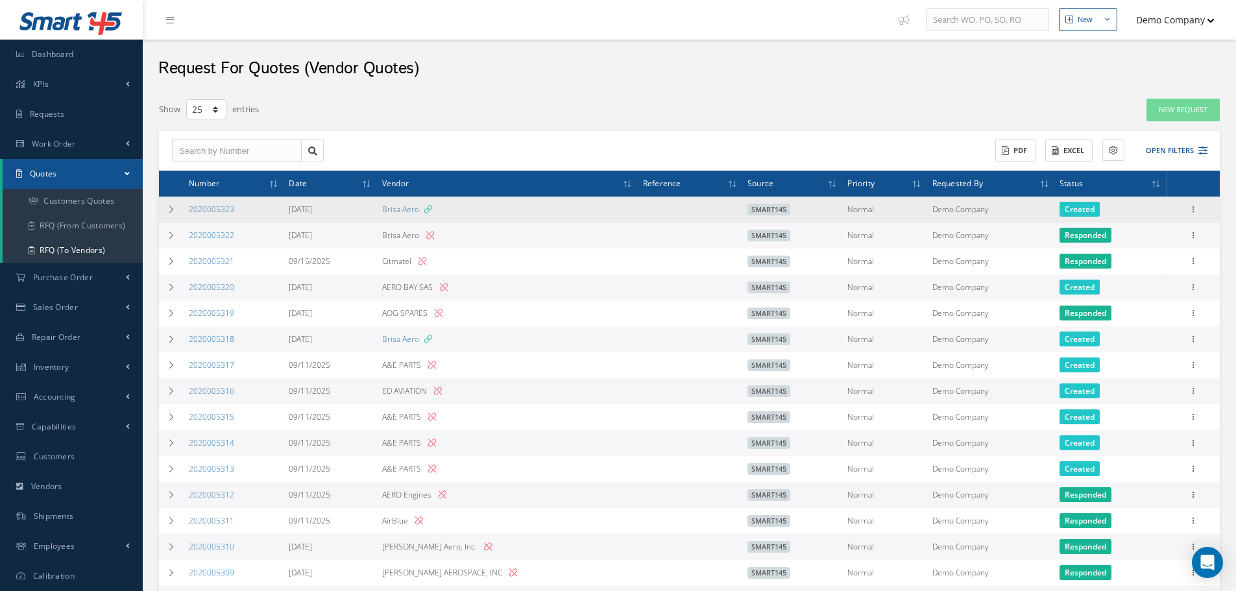
drag, startPoint x: 372, startPoint y: 203, endPoint x: 428, endPoint y: 208, distance: 56.0
click at [428, 208] on tr "2020005323 09/25/2025 Brisa Aero smart145 Normal Demo Company Created Show Edit…" at bounding box center [689, 210] width 1061 height 26
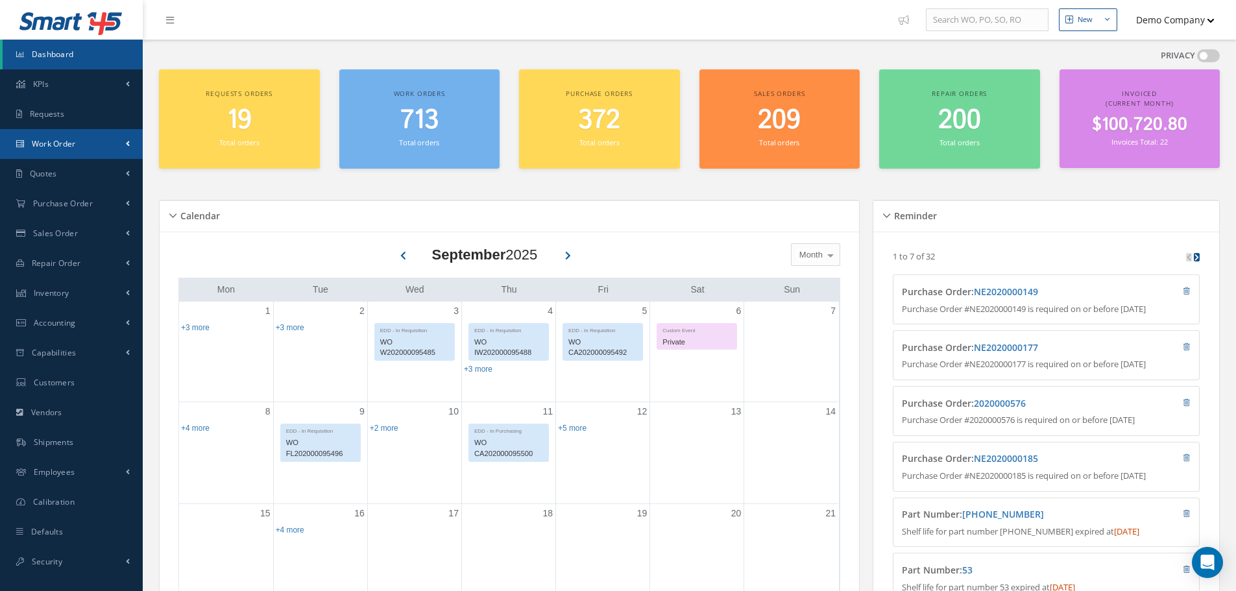
click at [93, 139] on link "Work Order" at bounding box center [71, 144] width 143 height 30
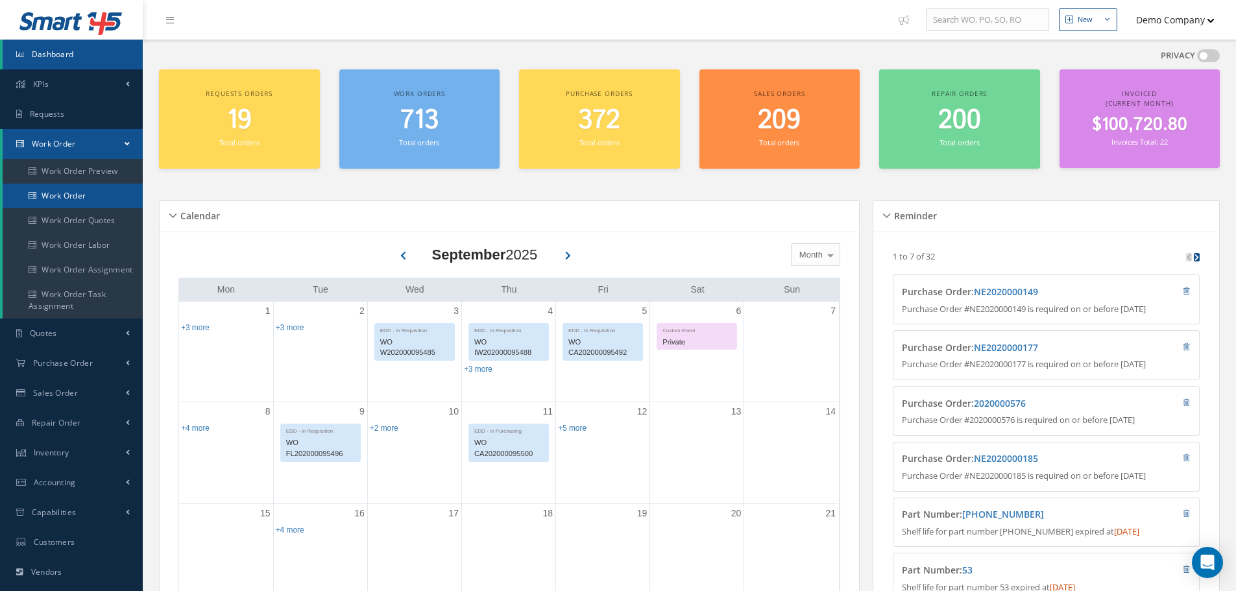
click at [83, 206] on link "Work Order" at bounding box center [73, 196] width 140 height 25
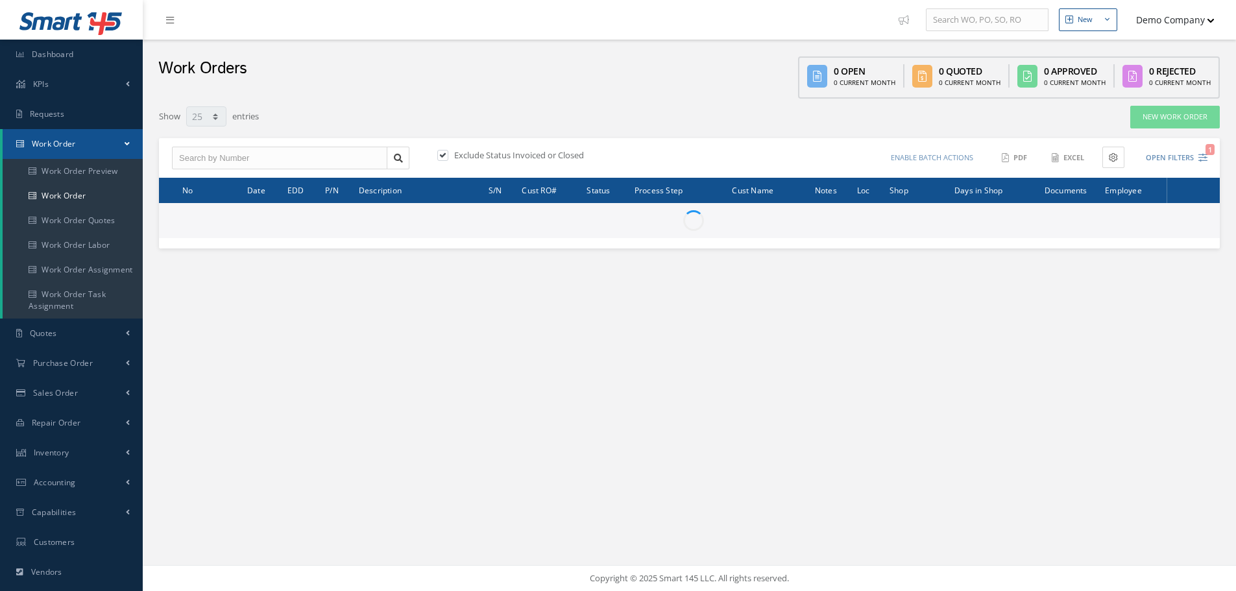
select select "25"
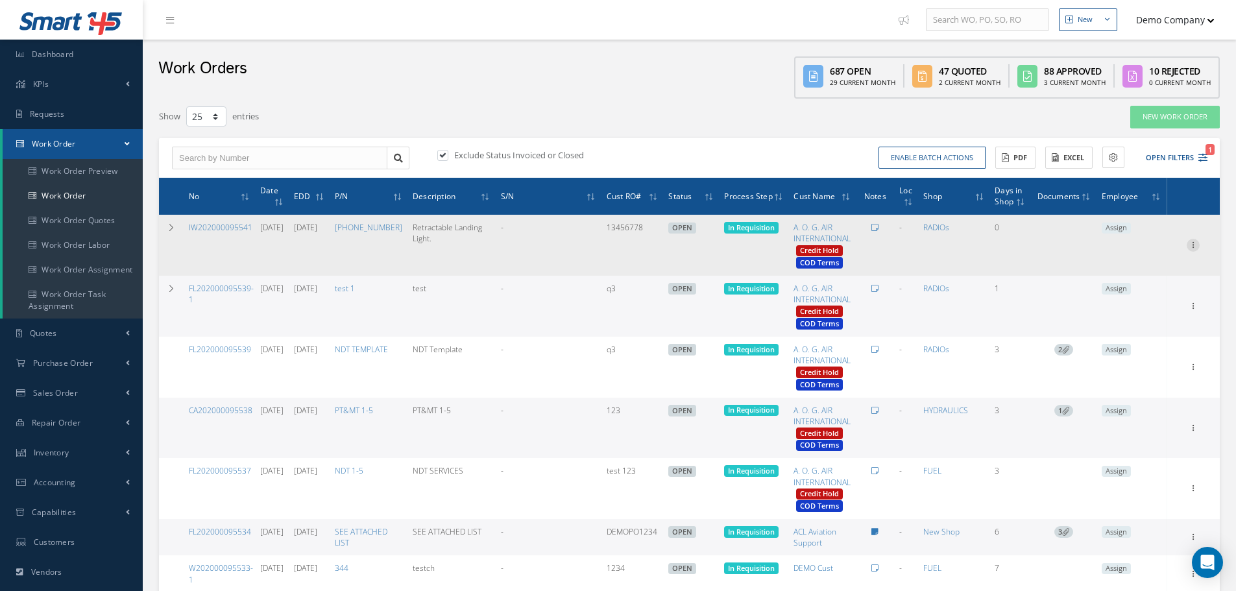
click at [1187, 244] on icon at bounding box center [1193, 244] width 13 height 10
click at [1126, 269] on link "Edit" at bounding box center [1133, 270] width 103 height 17
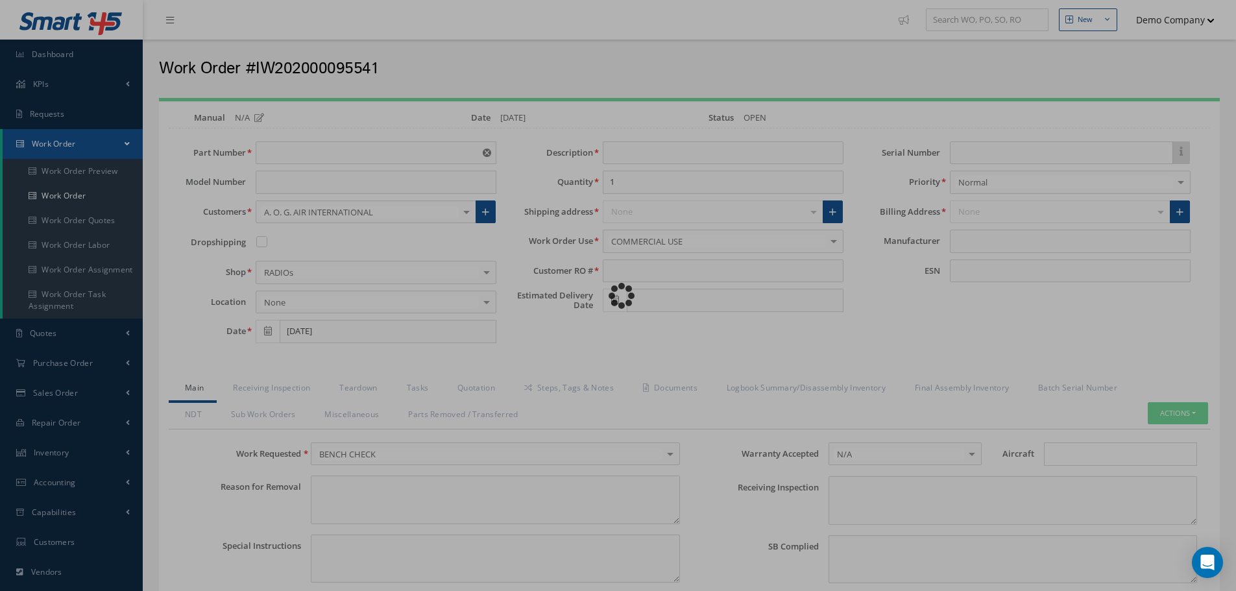
type input "[PHONE_NUMBER]"
type input "Retractable Landing Light."
type input "13456778"
type input "[DATE]"
type input "4565677"
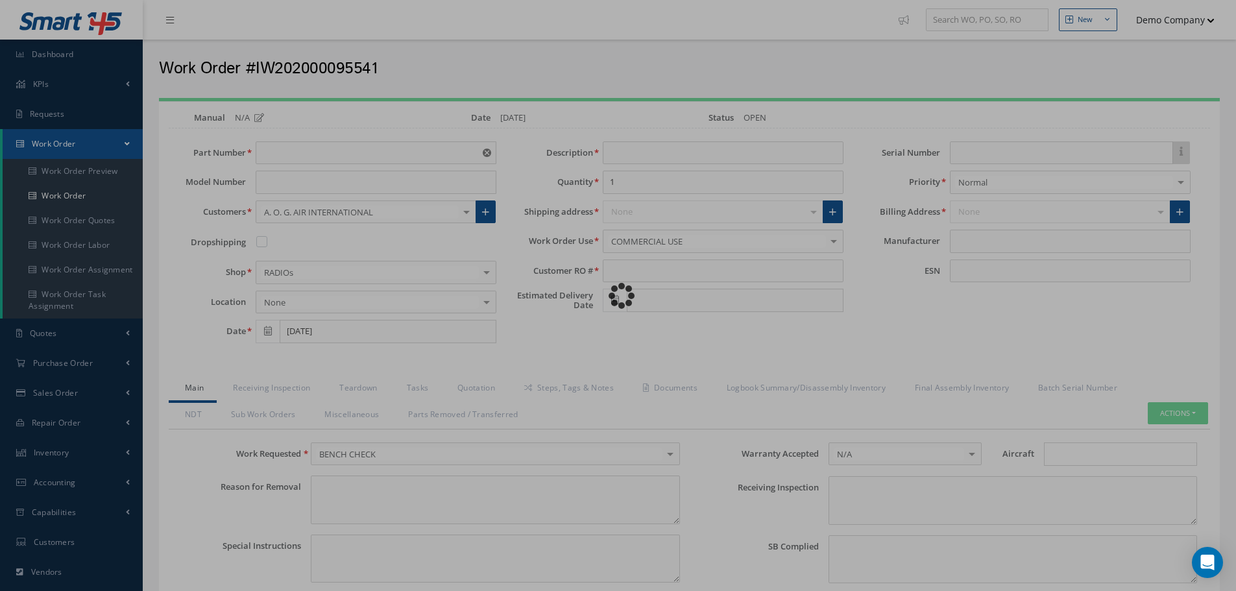
type input "faa aads"
type textarea "NO VISUAL DAMAGE"
type textarea "50"
type input "EASA ADS"
type textarea "test test"
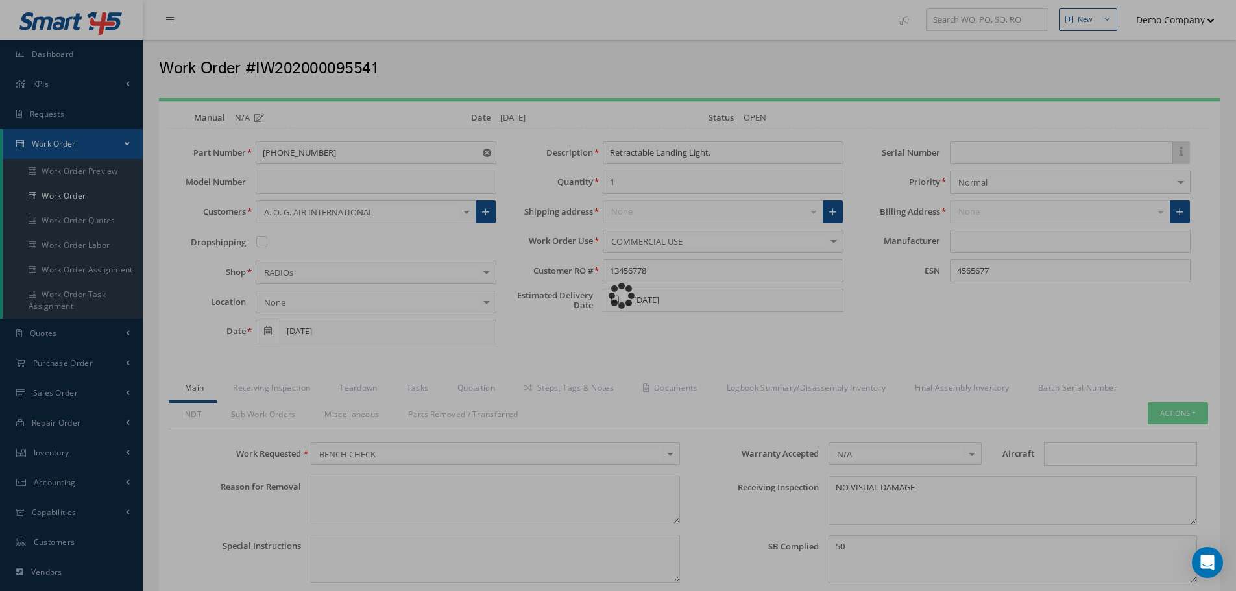
type input "78"
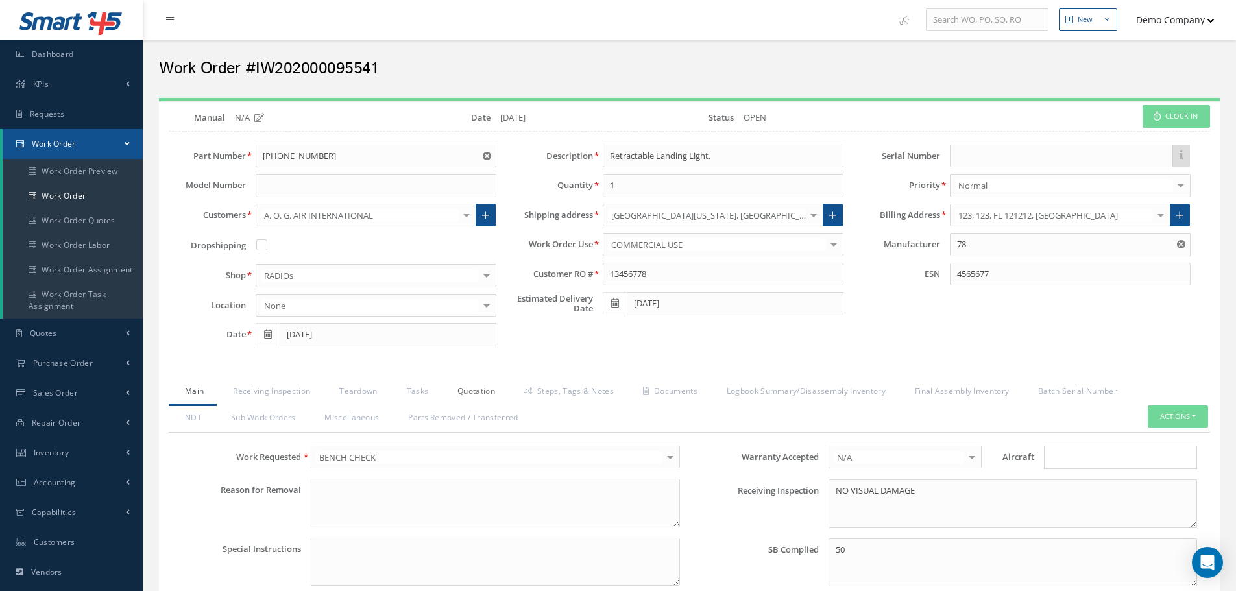
click at [457, 387] on link "Quotation" at bounding box center [474, 392] width 67 height 27
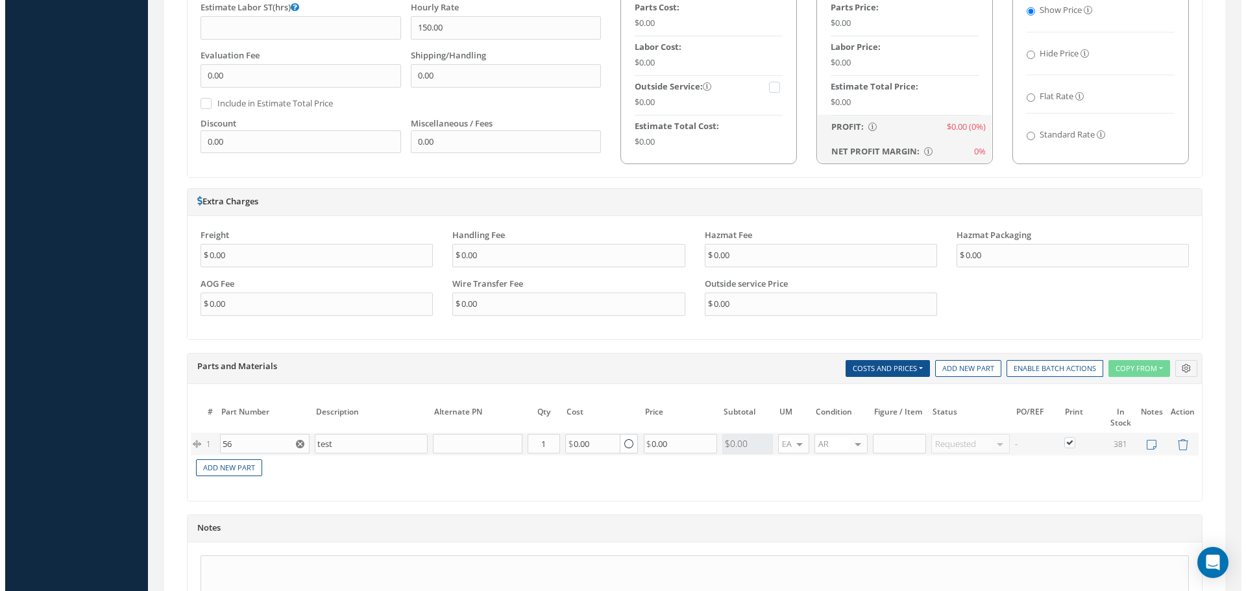
scroll to position [908, 0]
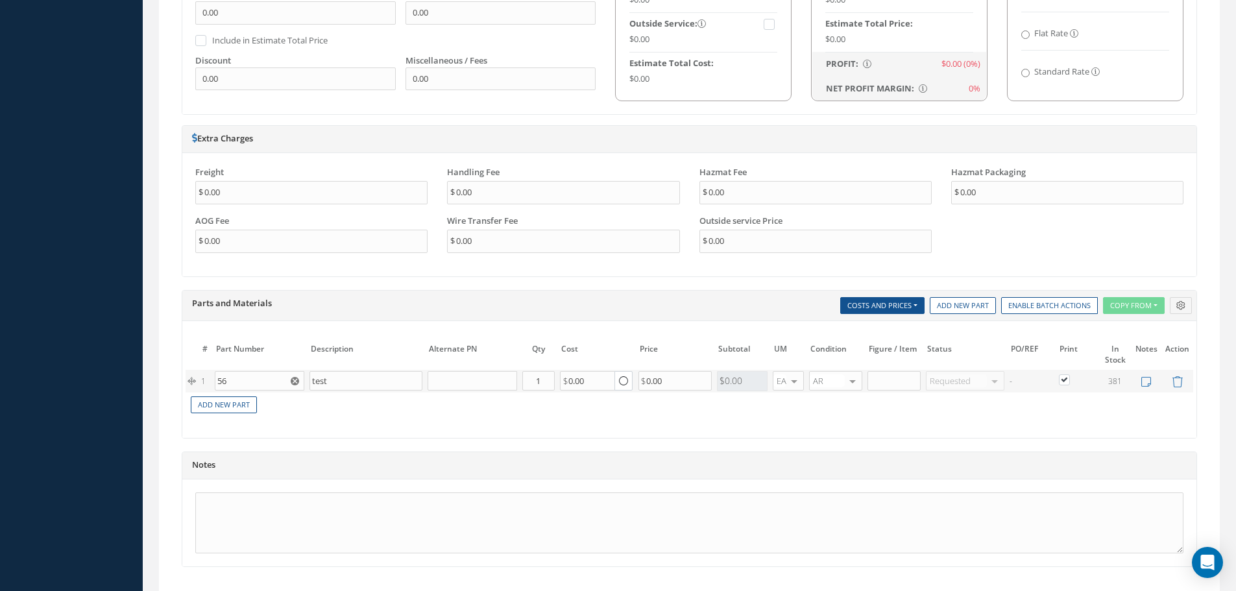
click at [627, 382] on icon "button" at bounding box center [623, 381] width 9 height 11
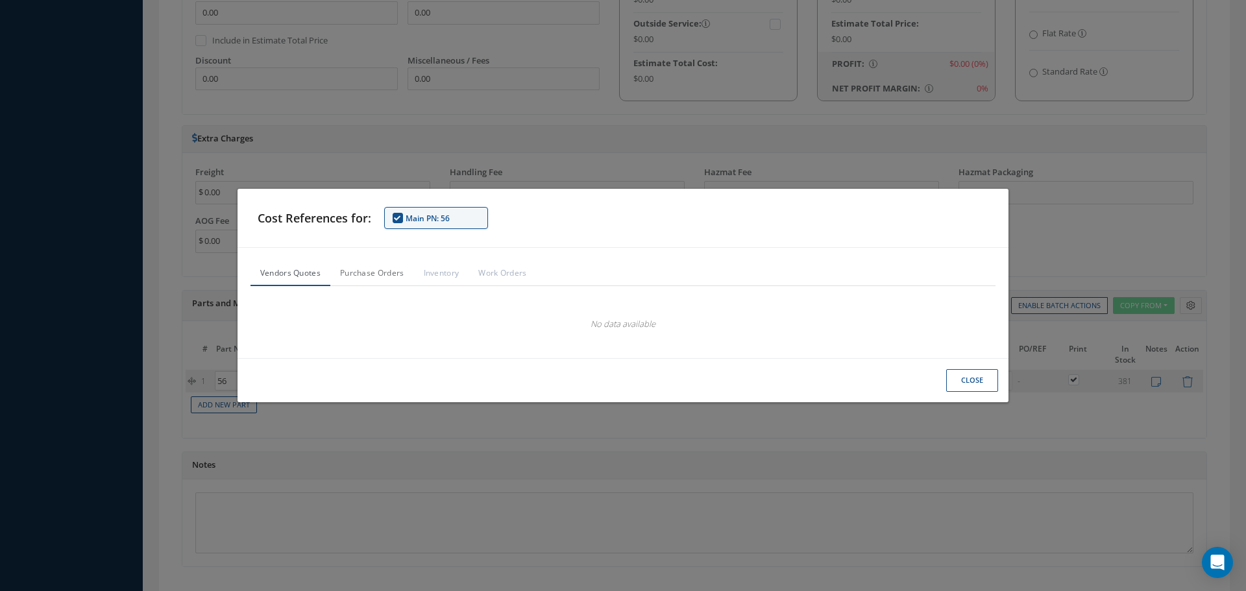
click at [365, 272] on link "Purchase Orders" at bounding box center [372, 273] width 84 height 24
click at [427, 272] on link "Inventory" at bounding box center [441, 273] width 55 height 24
click at [502, 274] on link "Work Orders" at bounding box center [501, 273] width 67 height 24
click at [288, 284] on link "Vendors Quotes" at bounding box center [290, 273] width 80 height 24
click at [962, 379] on button "Close" at bounding box center [972, 380] width 52 height 23
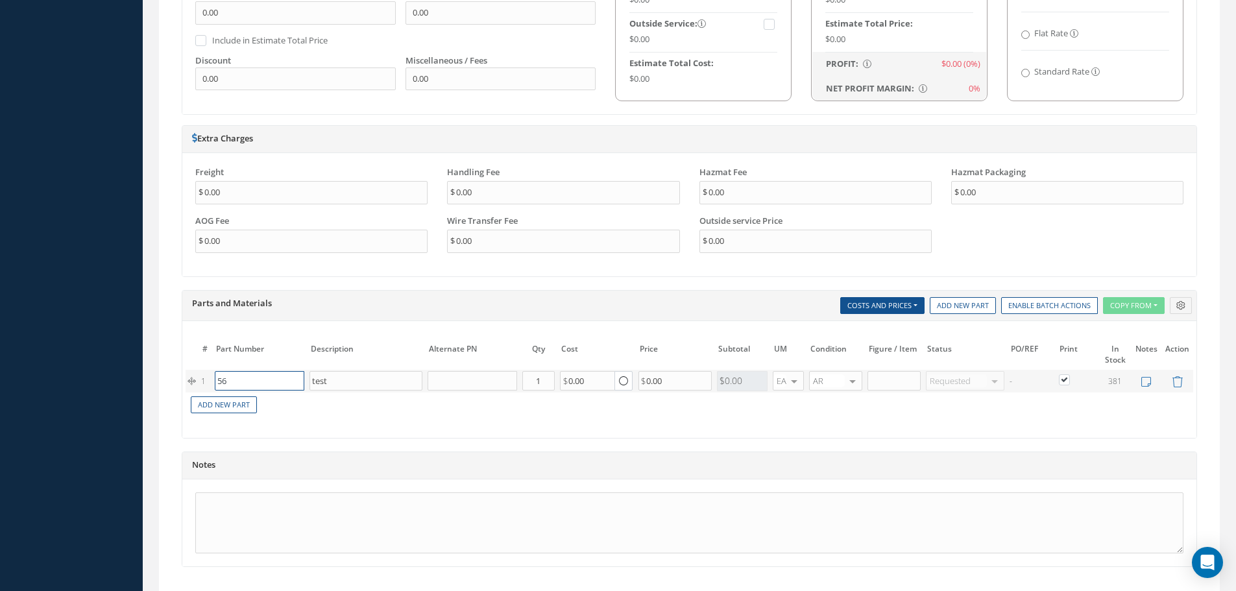
click at [256, 383] on input "56" at bounding box center [260, 380] width 90 height 19
type input "5"
type input "56"
click at [358, 424] on div "# Part Number Description SN Alternate PN Qty Cost Markup % Price Subtotal UM C…" at bounding box center [690, 382] width 1008 height 86
click at [294, 381] on use "Reset" at bounding box center [295, 381] width 8 height 8
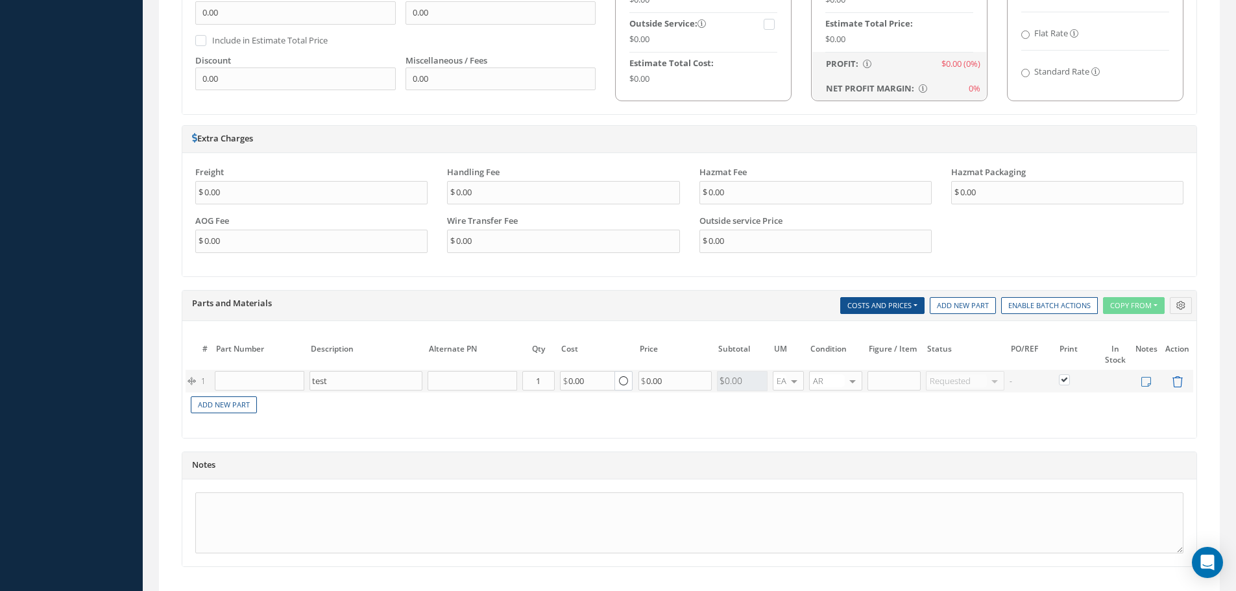
click at [1176, 383] on icon at bounding box center [1177, 381] width 11 height 11
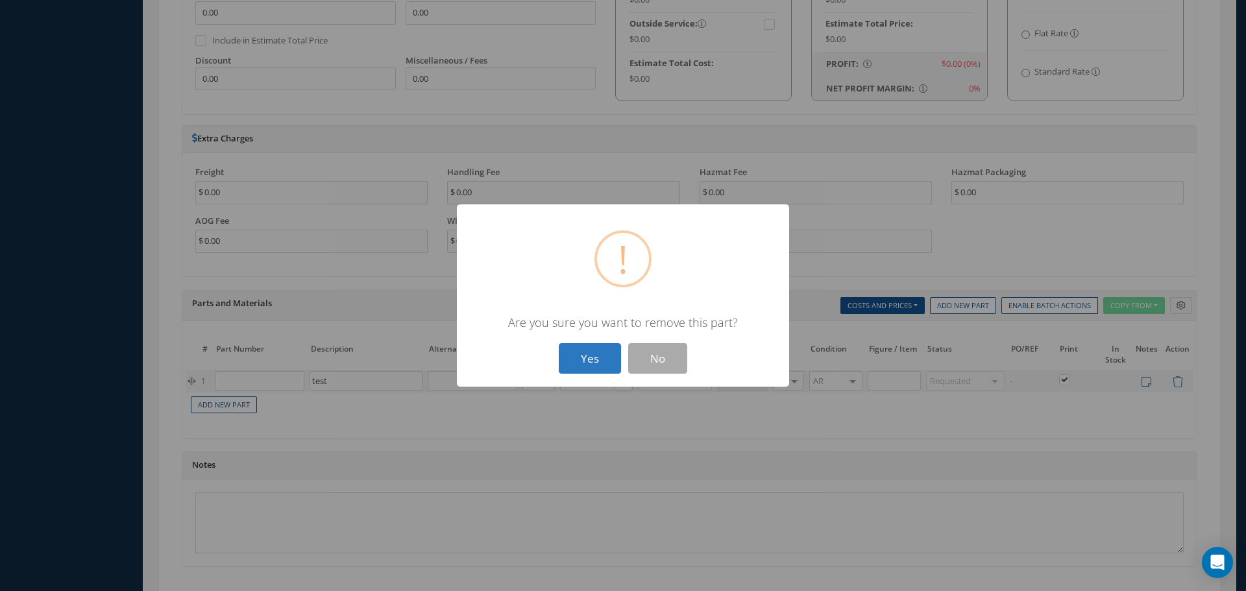
click at [578, 354] on button "Yes" at bounding box center [590, 358] width 62 height 30
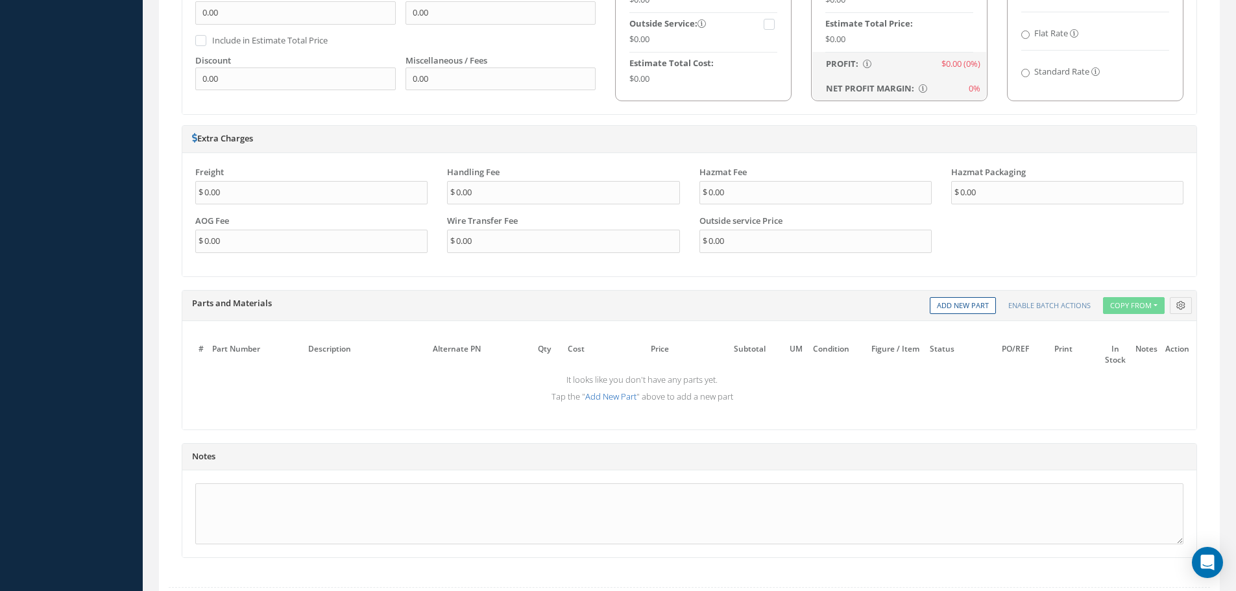
click at [606, 400] on link "Add New Part" at bounding box center [610, 397] width 51 height 12
click at [256, 380] on input "text" at bounding box center [260, 380] width 90 height 19
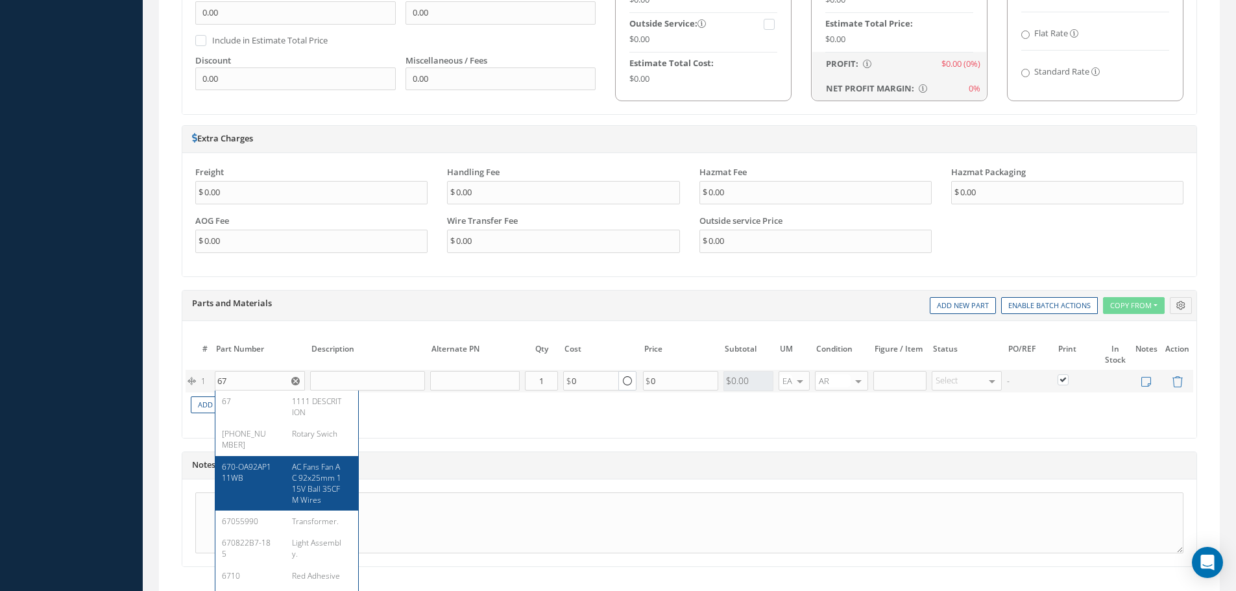
click at [297, 461] on span "AC Fans Fan AC 92x25mm 115V Ball 35CFM Wires" at bounding box center [316, 483] width 49 height 44
type input "670-OA92AP111WB"
type input "AC Fans Fan AC 92x25mm 115V Ball 35CFM Wires"
type input "0.00"
type input "16.89"
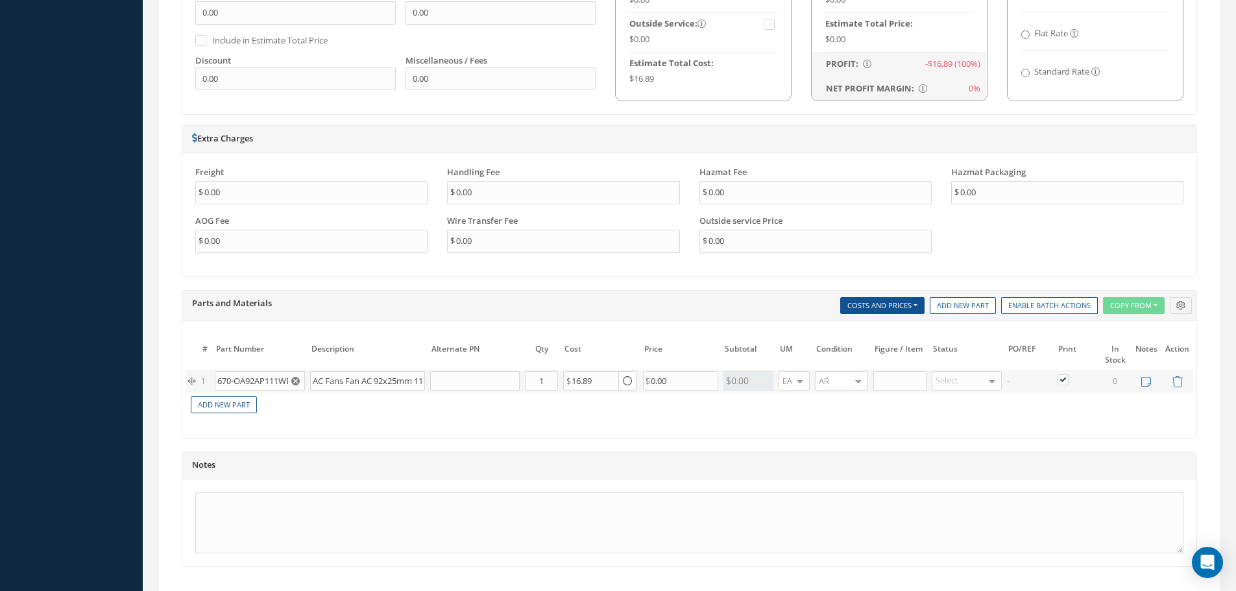
click at [631, 377] on icon "button" at bounding box center [627, 381] width 9 height 11
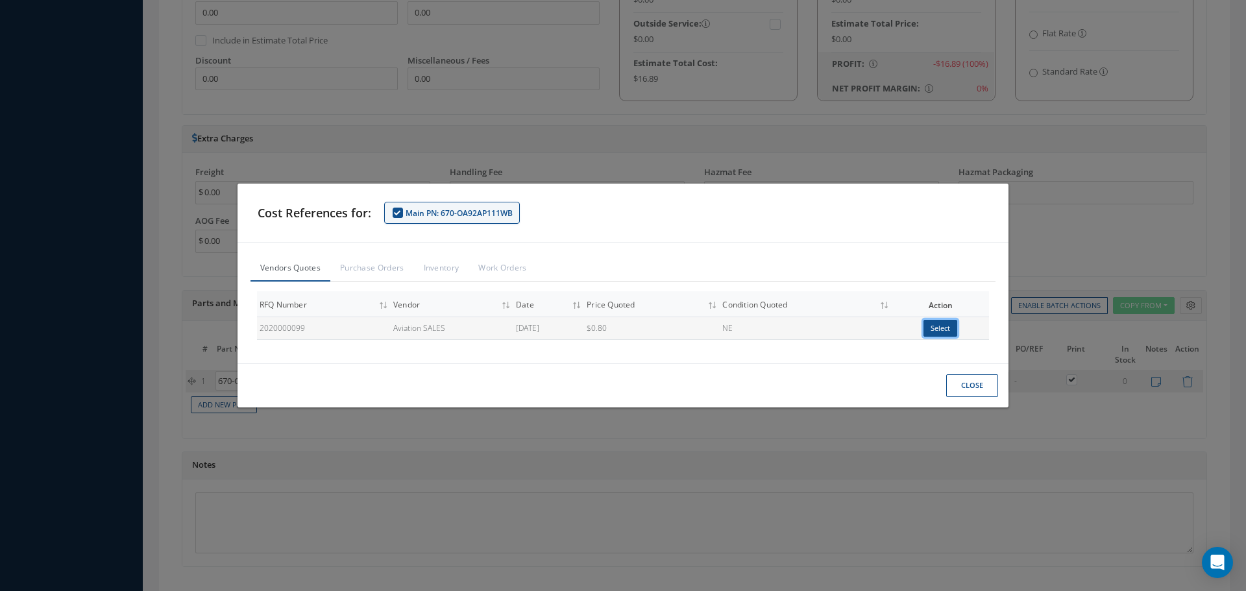
click at [945, 330] on button "Select" at bounding box center [940, 329] width 34 height 18
type input "1.04"
type input "0.8"
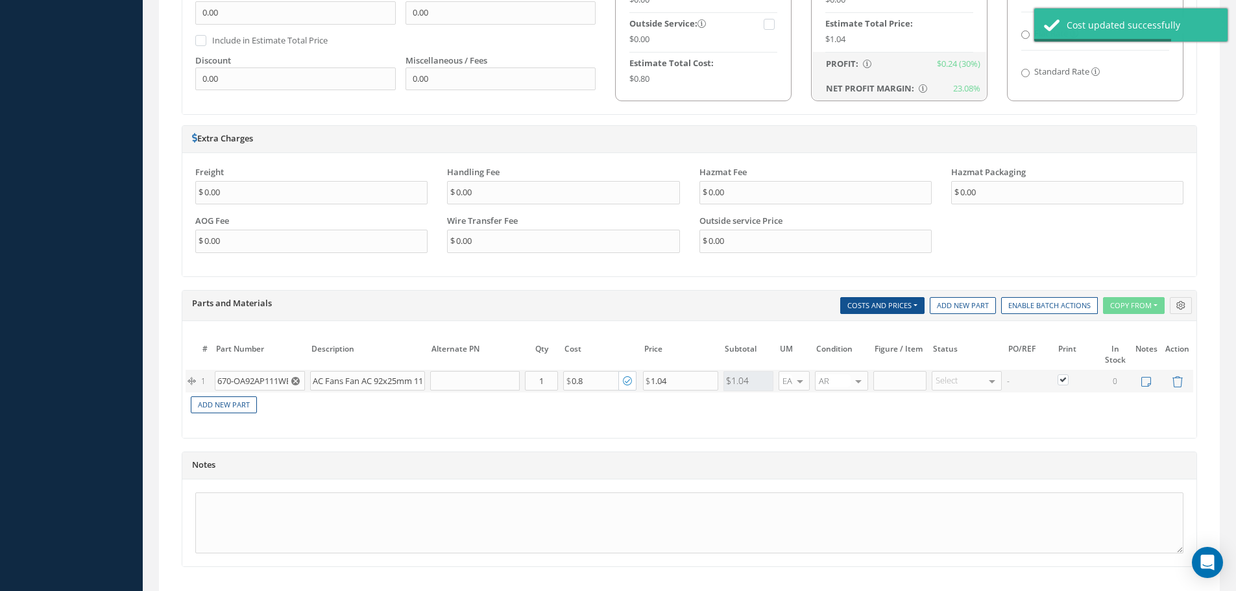
click at [627, 383] on icon "button" at bounding box center [627, 381] width 9 height 11
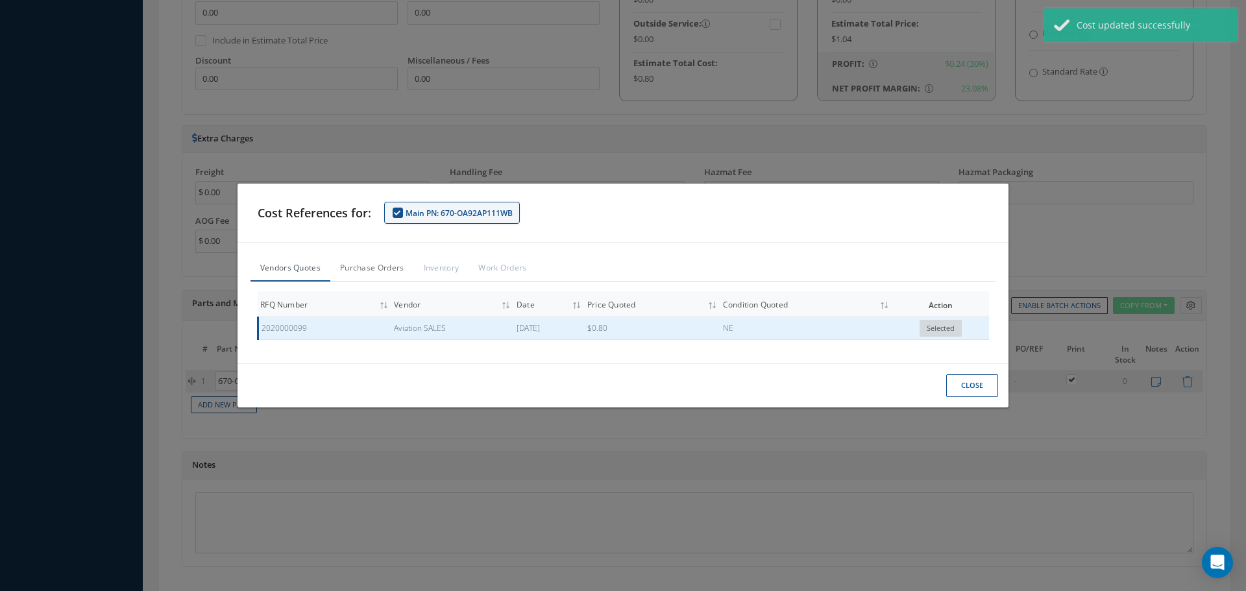
click at [351, 269] on link "Purchase Orders" at bounding box center [372, 268] width 84 height 24
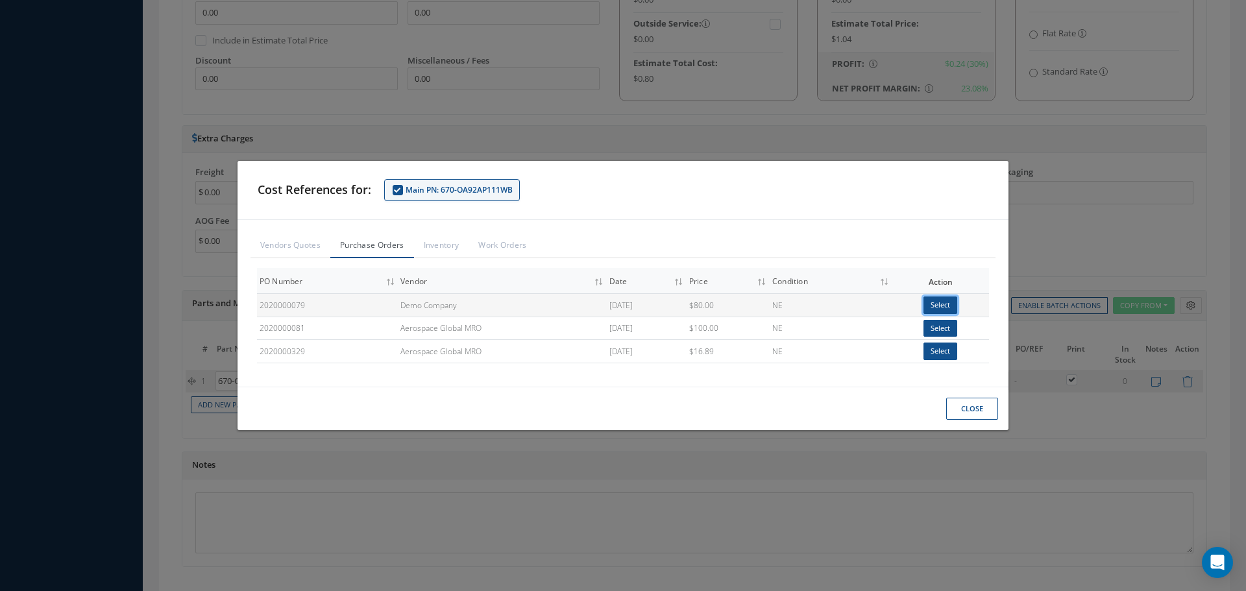
click at [941, 306] on button "Select" at bounding box center [940, 306] width 34 height 18
type input "104.00"
type input "80"
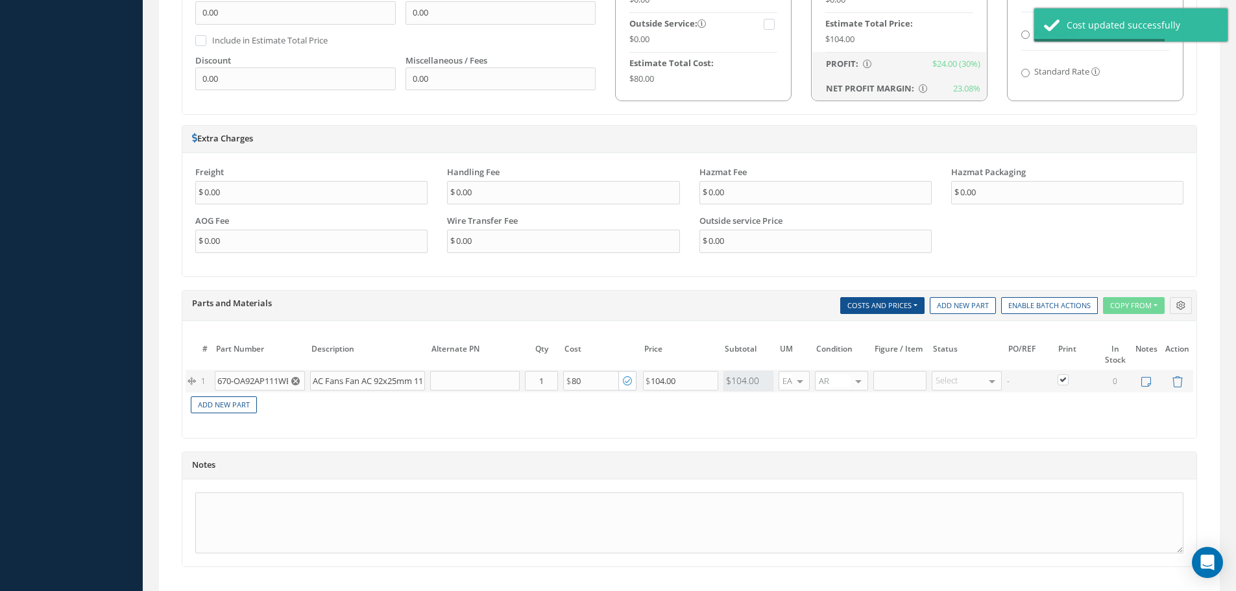
click at [623, 384] on icon "button" at bounding box center [627, 381] width 9 height 11
